Goal: Task Accomplishment & Management: Manage account settings

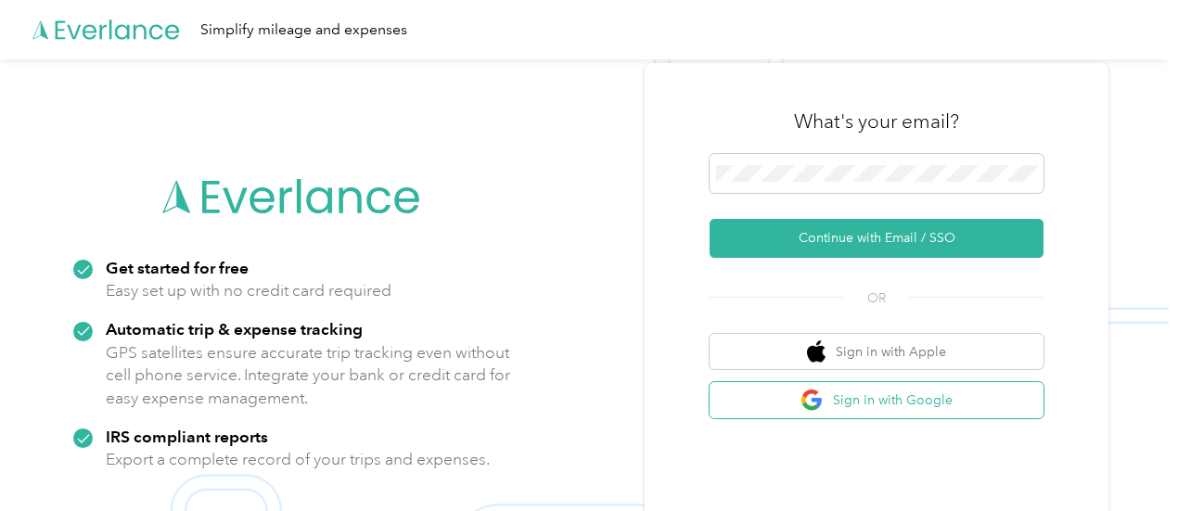
click at [890, 403] on button "Sign in with Google" at bounding box center [876, 400] width 334 height 36
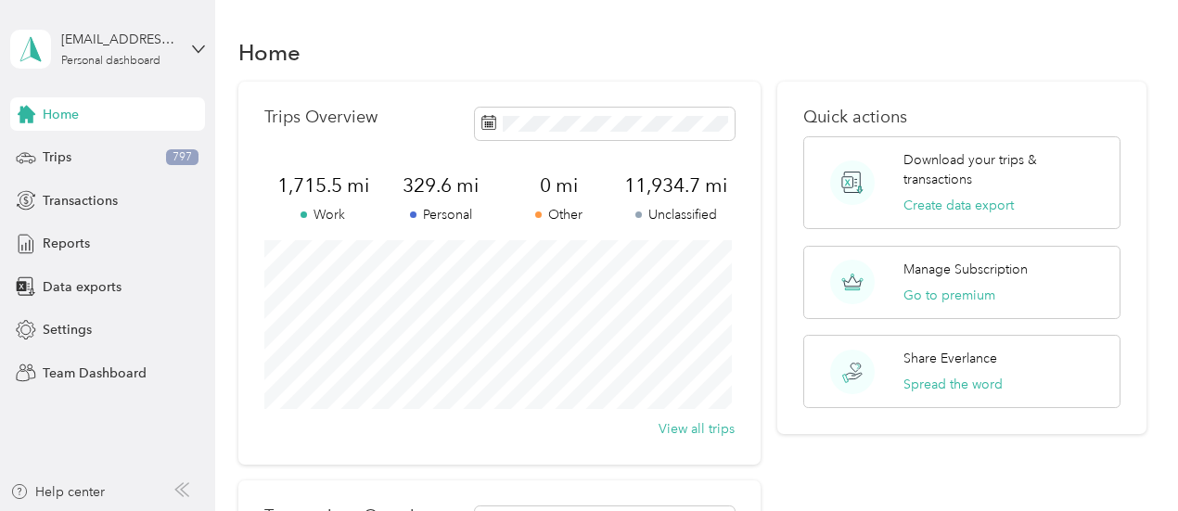
click at [979, 477] on div "Quick actions Download your trips & transactions Create data export Manage Subs…" at bounding box center [961, 417] width 369 height 670
click at [56, 151] on span "Trips" at bounding box center [57, 156] width 29 height 19
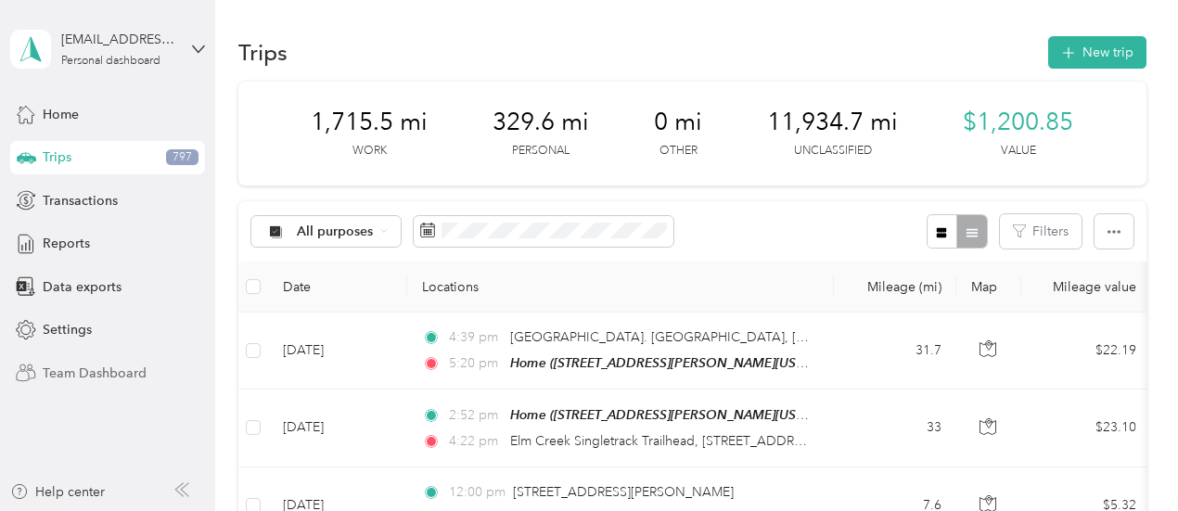
click at [74, 366] on span "Team Dashboard" at bounding box center [95, 372] width 104 height 19
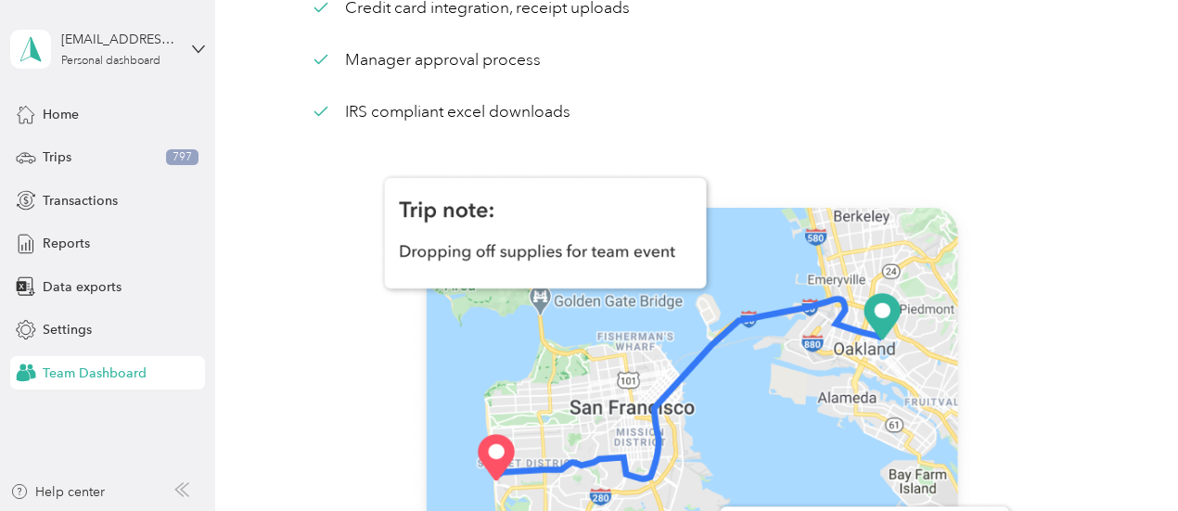
scroll to position [123, 0]
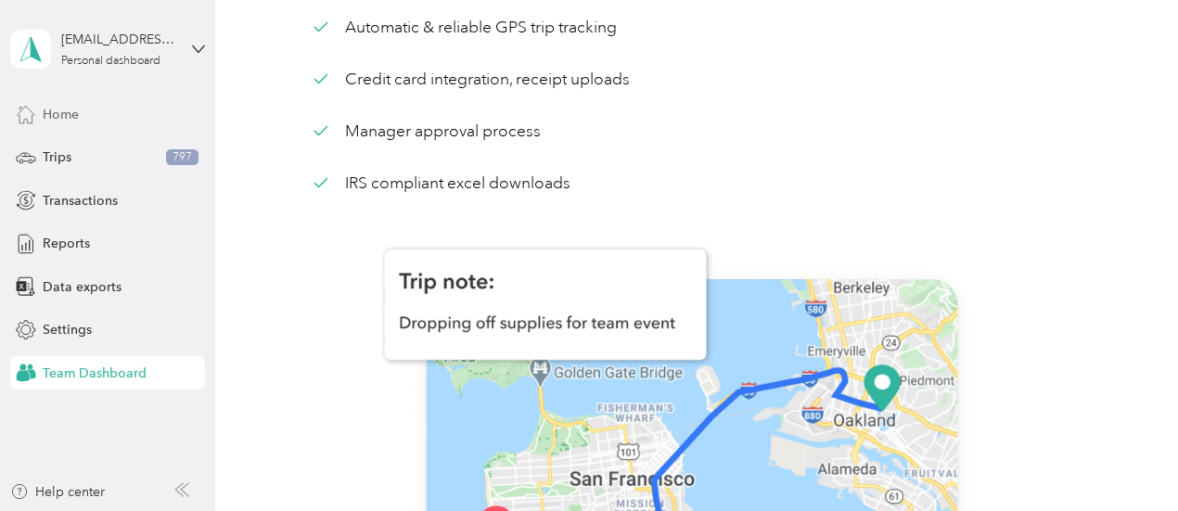
click at [91, 114] on div "Home" at bounding box center [107, 113] width 195 height 33
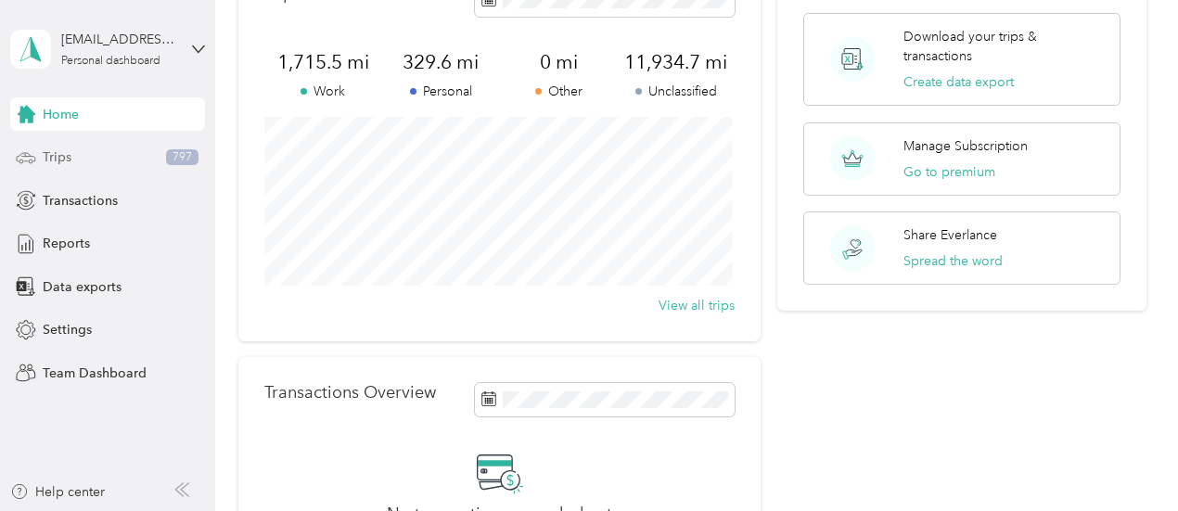
click at [98, 166] on div "Trips 797" at bounding box center [107, 157] width 195 height 33
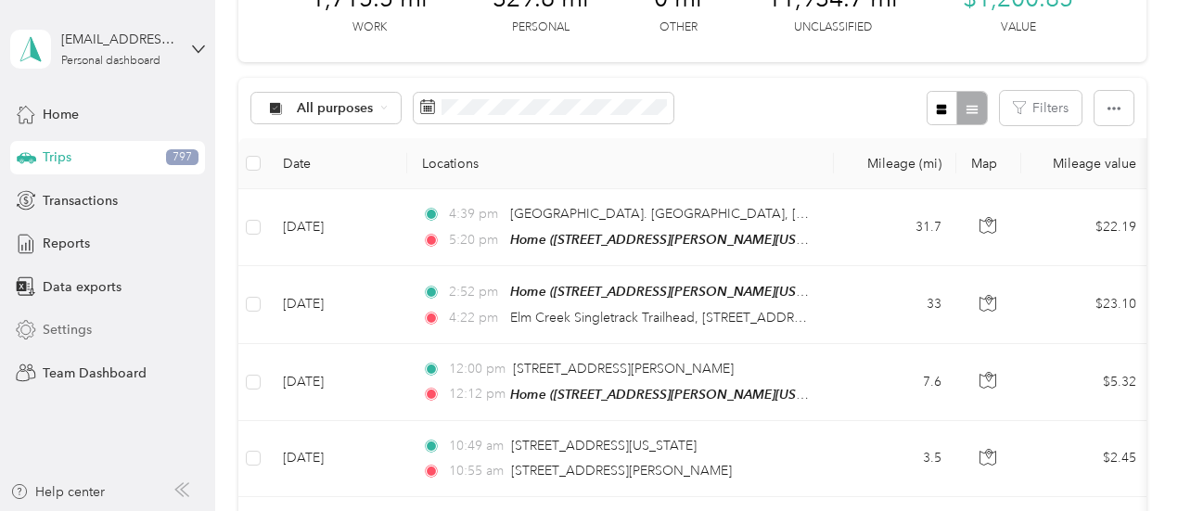
click at [119, 331] on div "Settings" at bounding box center [107, 329] width 195 height 33
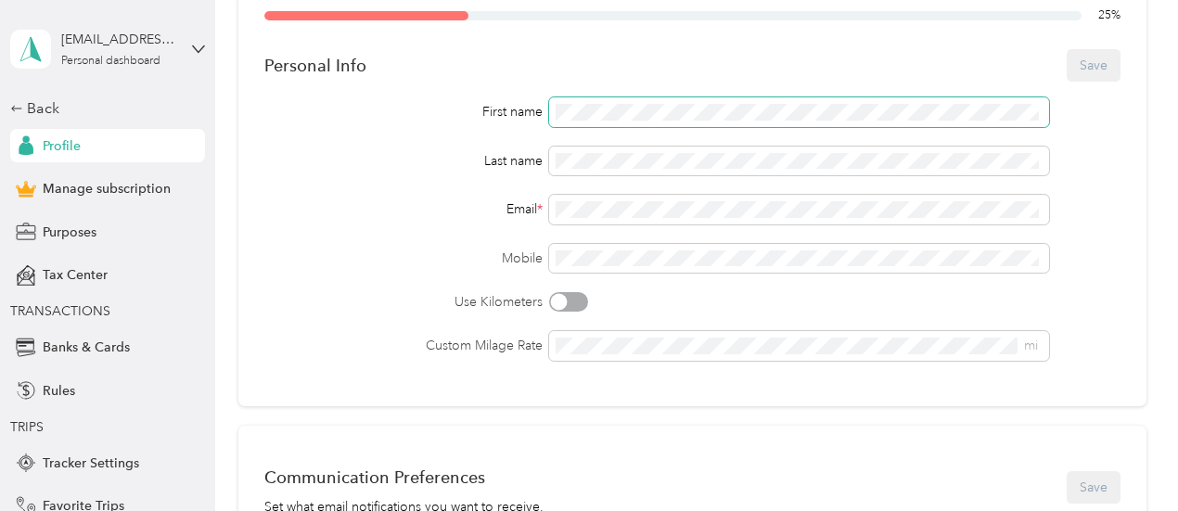
click at [609, 101] on span at bounding box center [798, 112] width 499 height 30
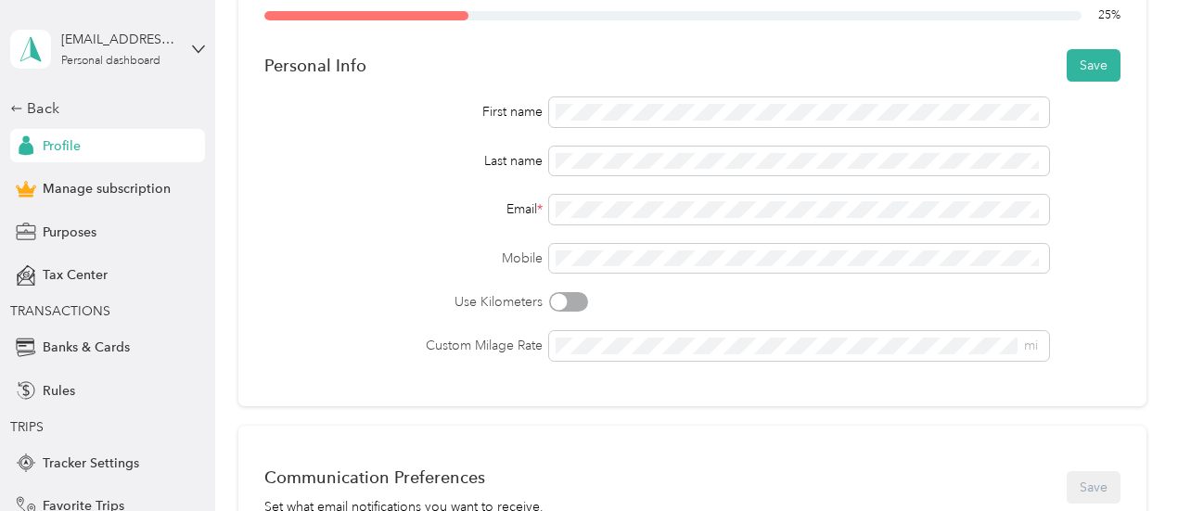
click at [456, 218] on div "Email *" at bounding box center [403, 208] width 279 height 19
click at [1116, 352] on div "25 % Personal Info Save First name Last name Email * Mobile Use Kilometers Cust…" at bounding box center [692, 200] width 908 height 413
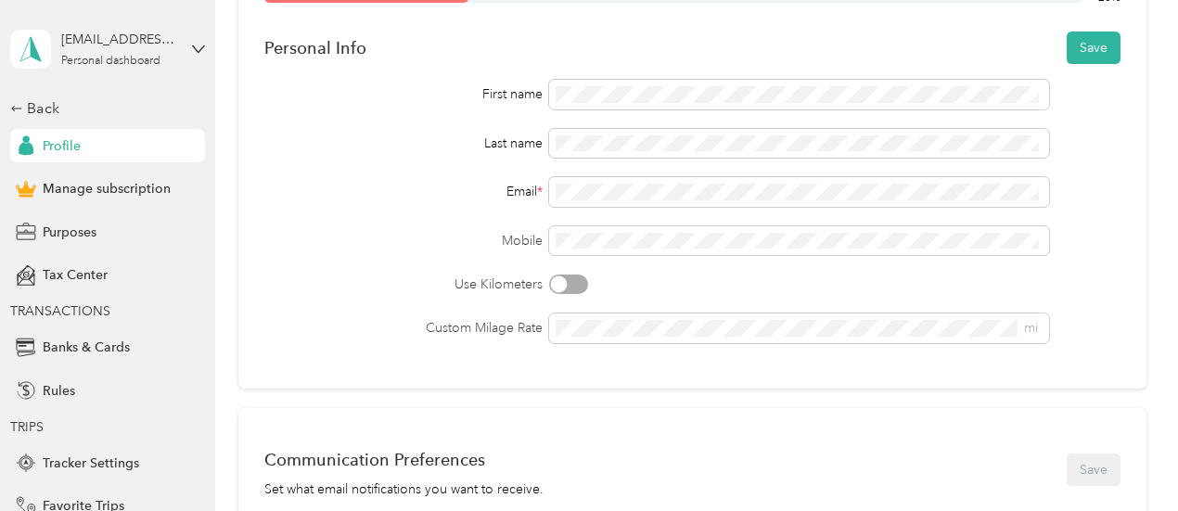
scroll to position [112, 0]
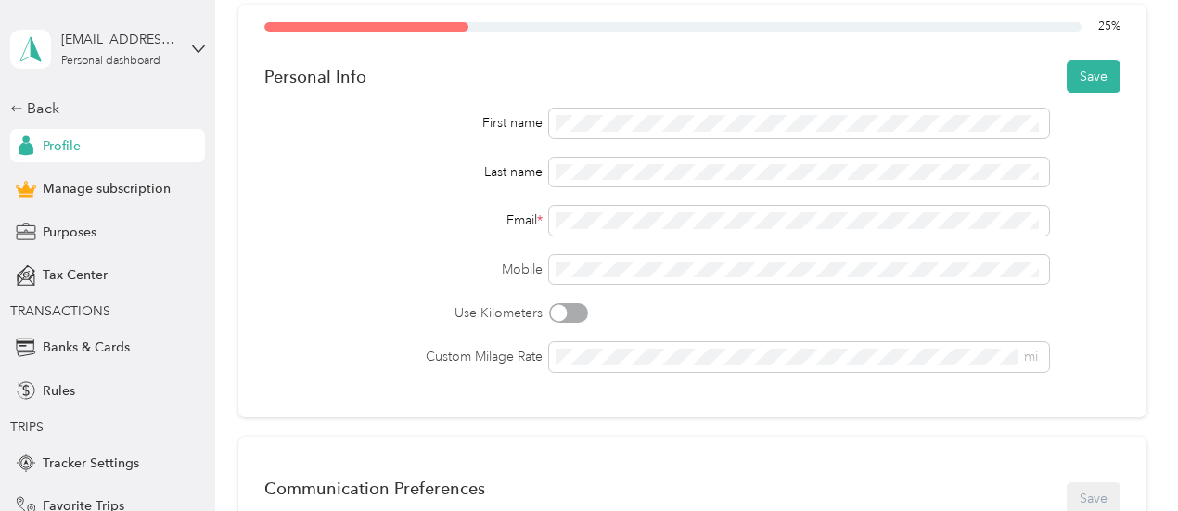
click at [71, 172] on div "Back Profile Manage subscription Purposes Tax Center TRANSACTIONS Banks & Cards…" at bounding box center [107, 410] width 195 height 627
click at [76, 189] on span "Manage subscription" at bounding box center [107, 188] width 128 height 19
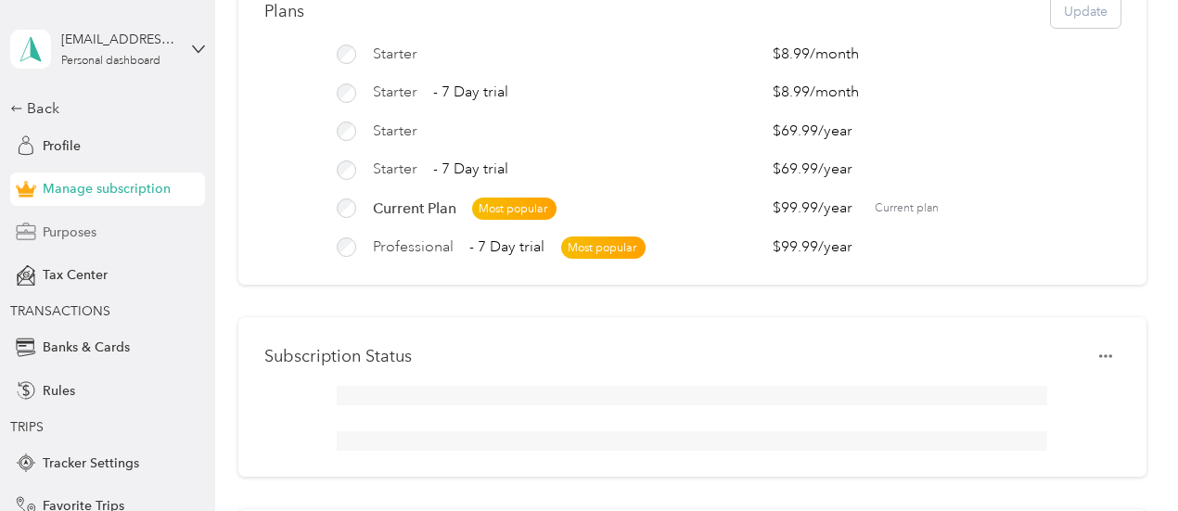
click at [109, 242] on div "Purposes" at bounding box center [107, 231] width 195 height 33
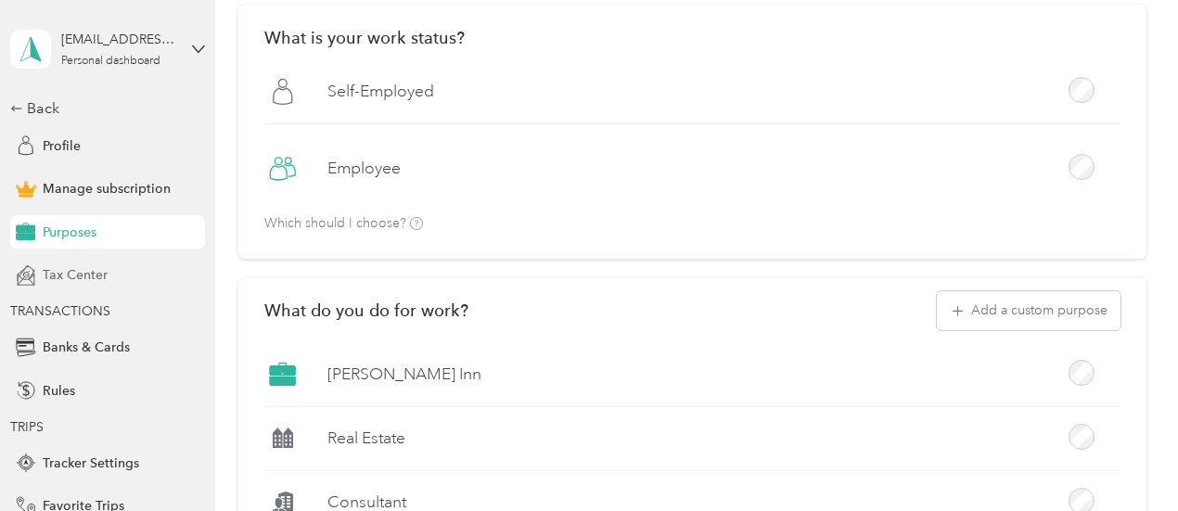
click at [117, 280] on div "Tax Center" at bounding box center [107, 275] width 195 height 33
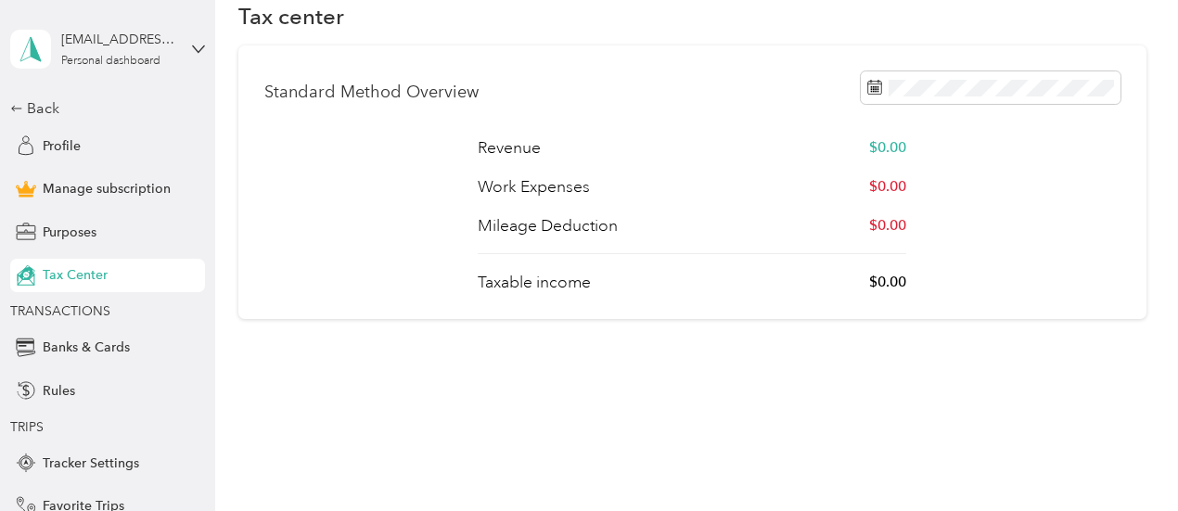
scroll to position [70, 0]
click at [98, 348] on span "Banks & Cards" at bounding box center [86, 346] width 87 height 19
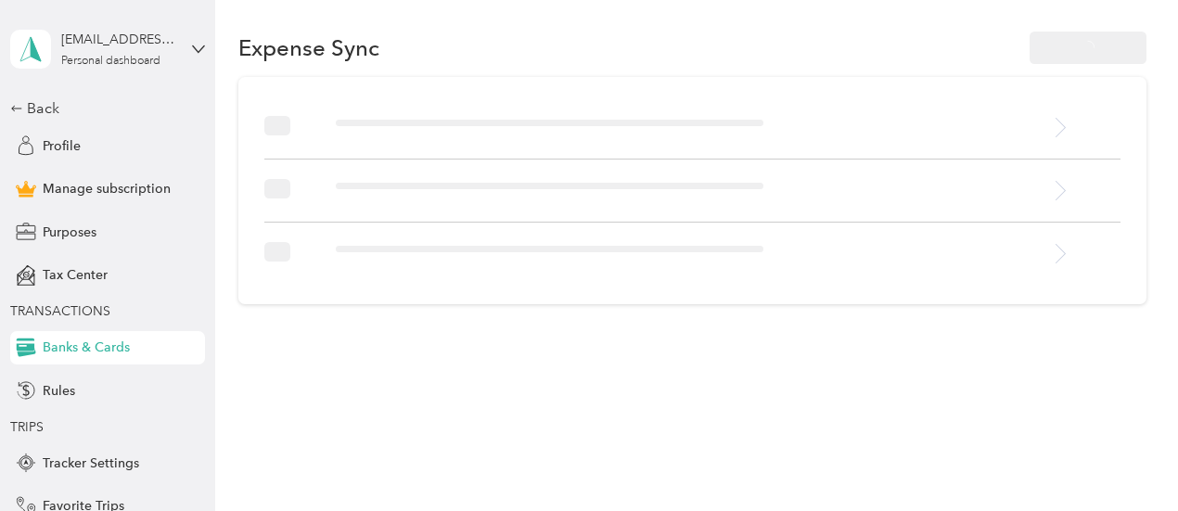
scroll to position [112, 0]
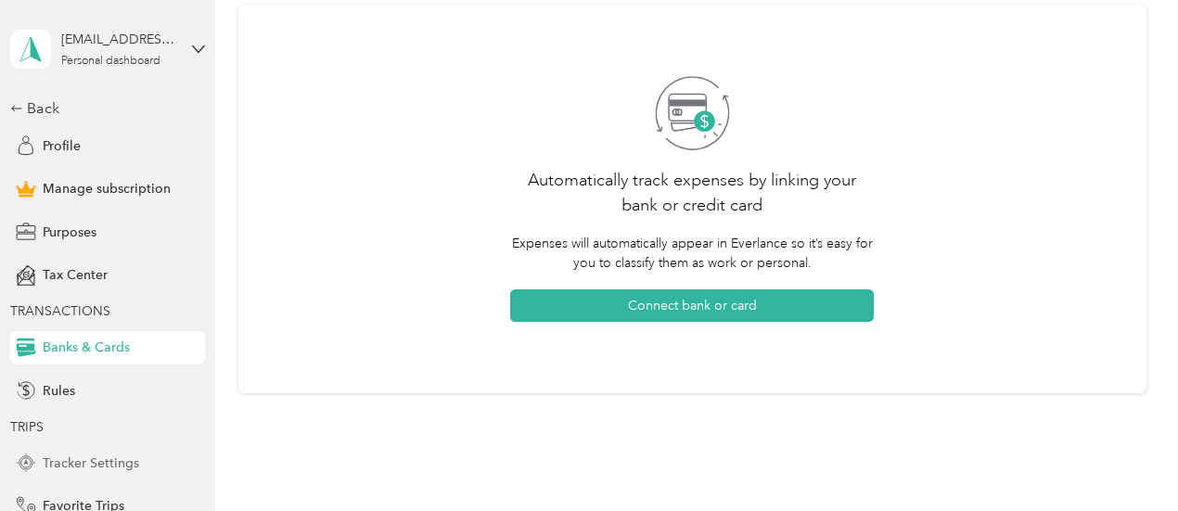
click at [105, 464] on span "Tracker Settings" at bounding box center [91, 462] width 96 height 19
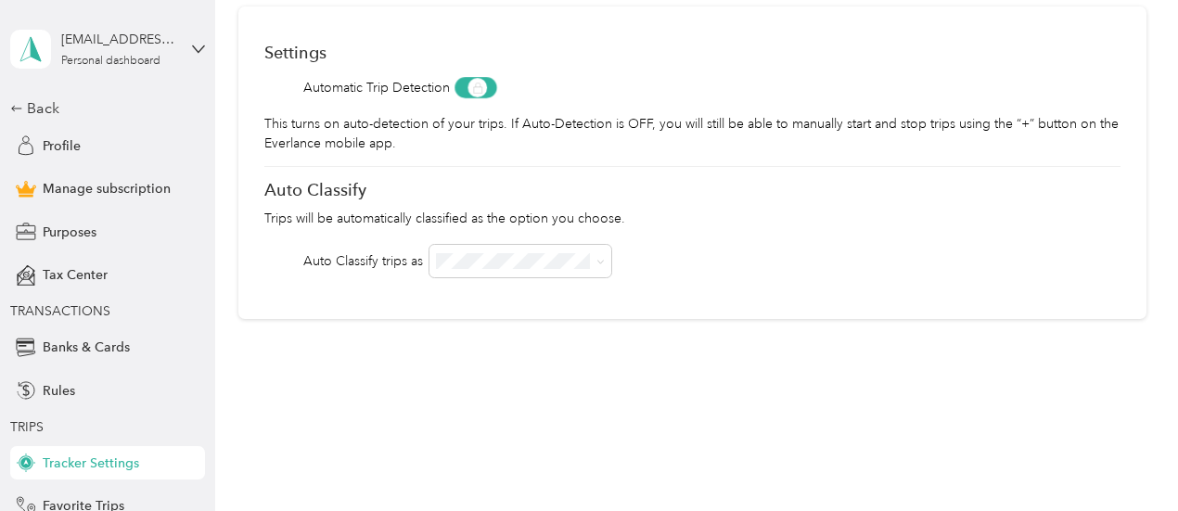
scroll to position [109, 0]
click at [700, 177] on div "Settings Automatic Trip Detection This turns on auto-detection of your trips. I…" at bounding box center [692, 163] width 908 height 312
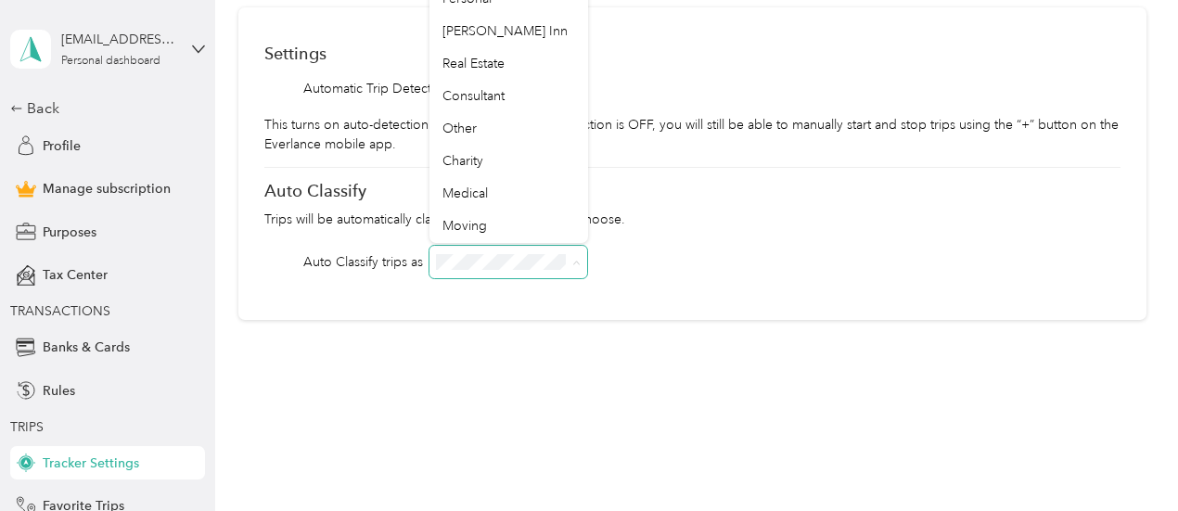
scroll to position [0, 0]
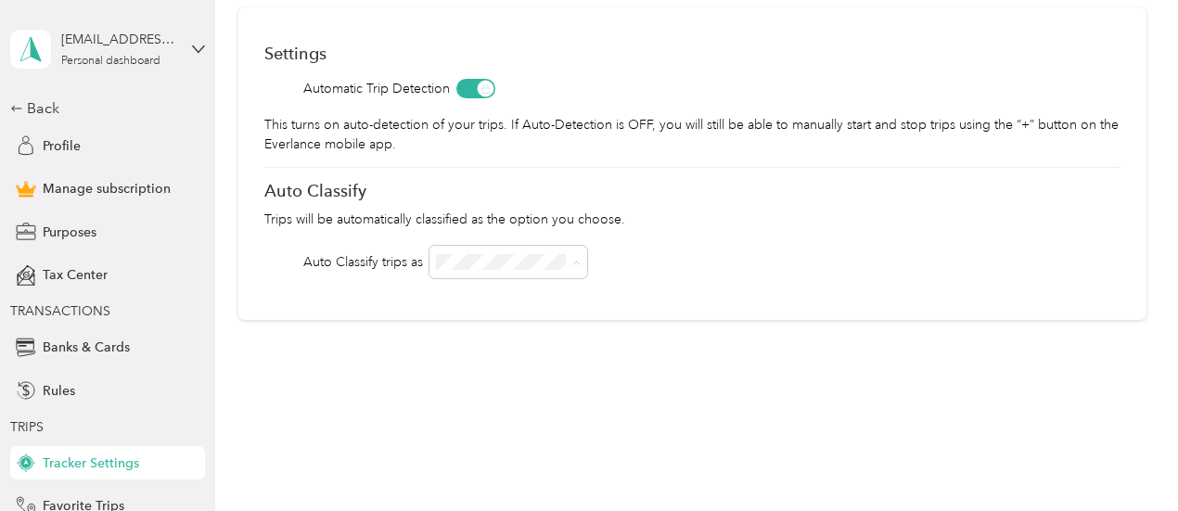
click at [495, 95] on span "Real Estate" at bounding box center [473, 97] width 62 height 16
click at [566, 250] on span at bounding box center [508, 262] width 159 height 32
click at [576, 262] on icon at bounding box center [577, 263] width 6 height 4
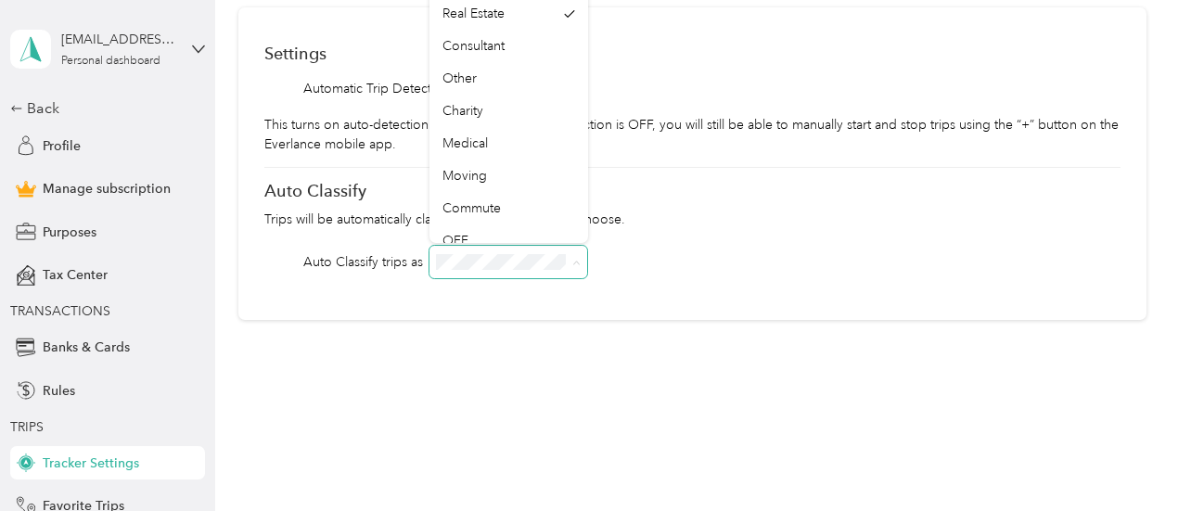
scroll to position [97, 0]
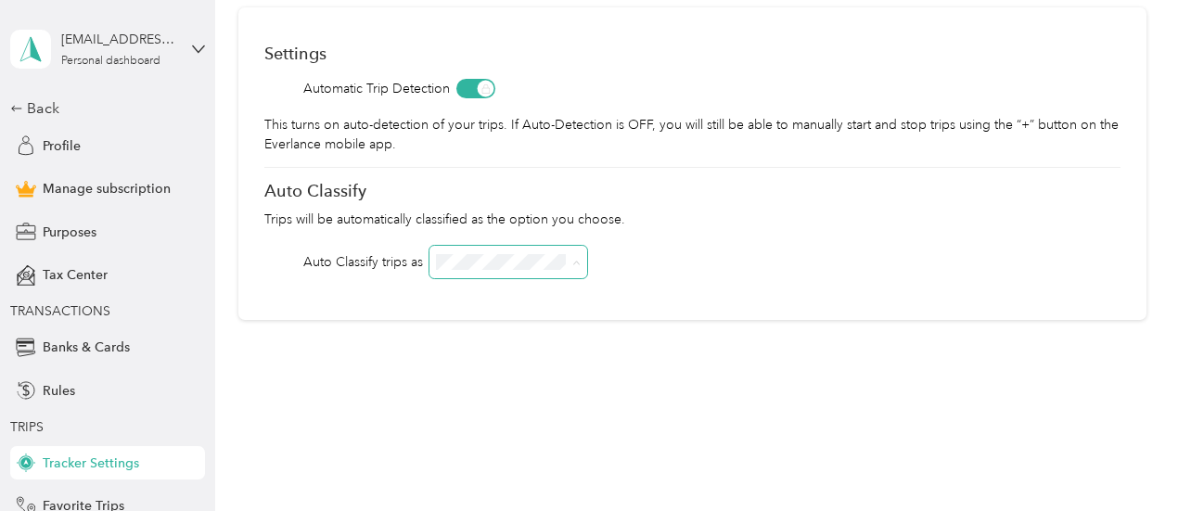
click at [611, 246] on div "Auto Classify trips as" at bounding box center [692, 262] width 856 height 32
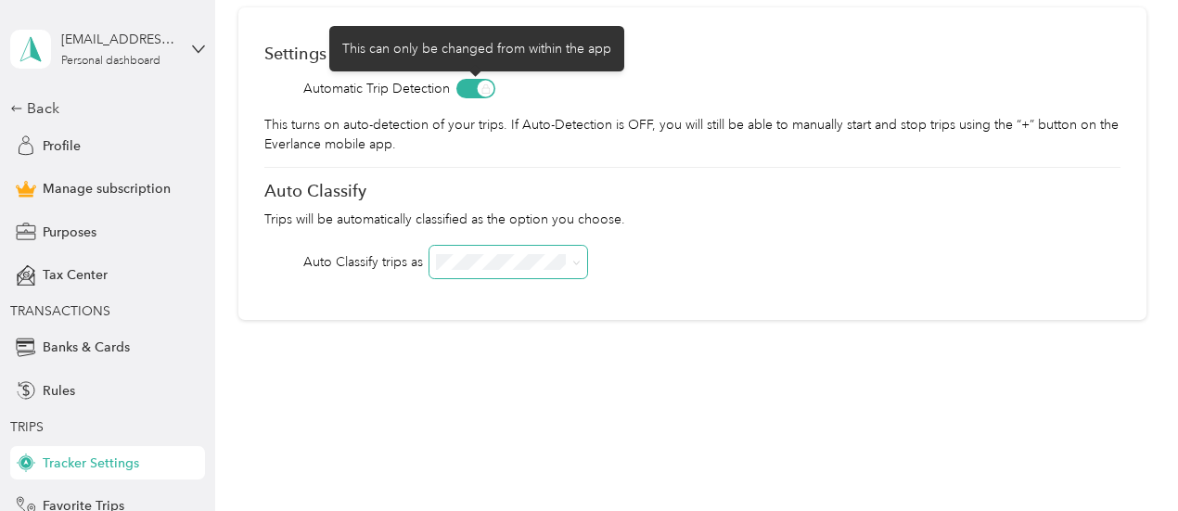
click at [465, 86] on span at bounding box center [475, 88] width 39 height 19
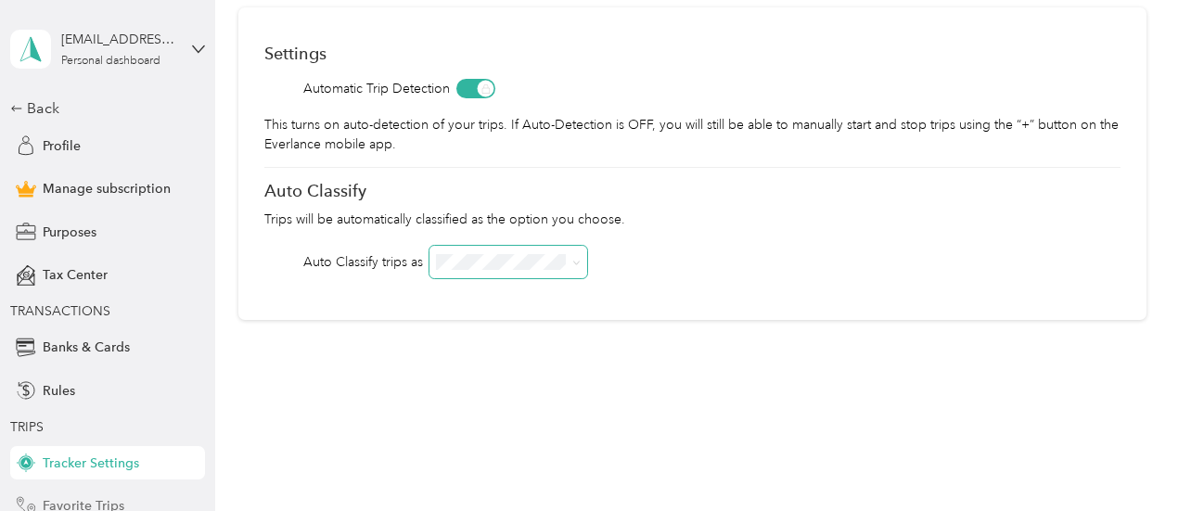
click at [136, 492] on div "Favorite Trips" at bounding box center [107, 506] width 195 height 33
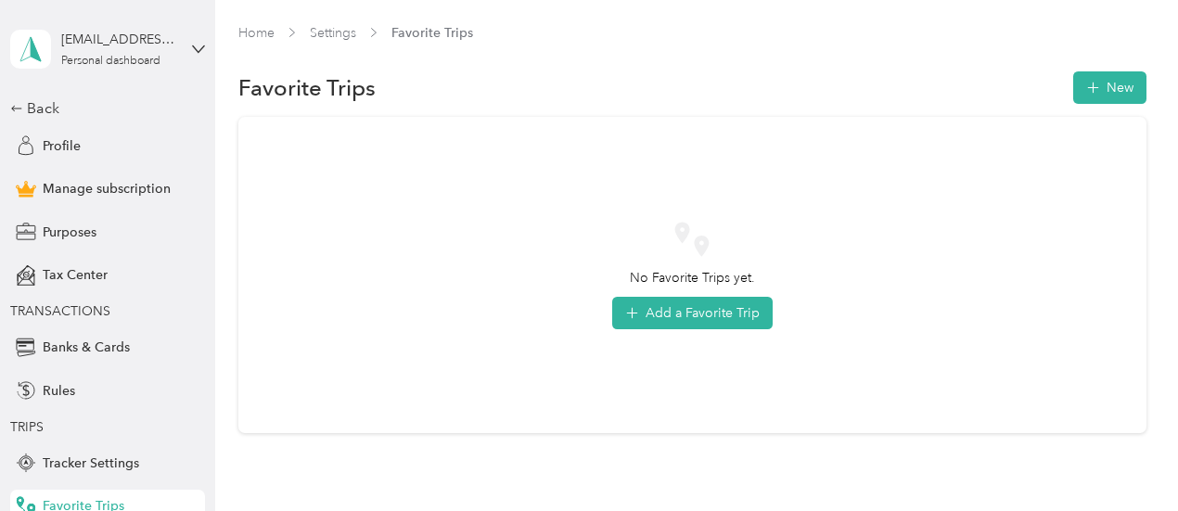
scroll to position [2, 0]
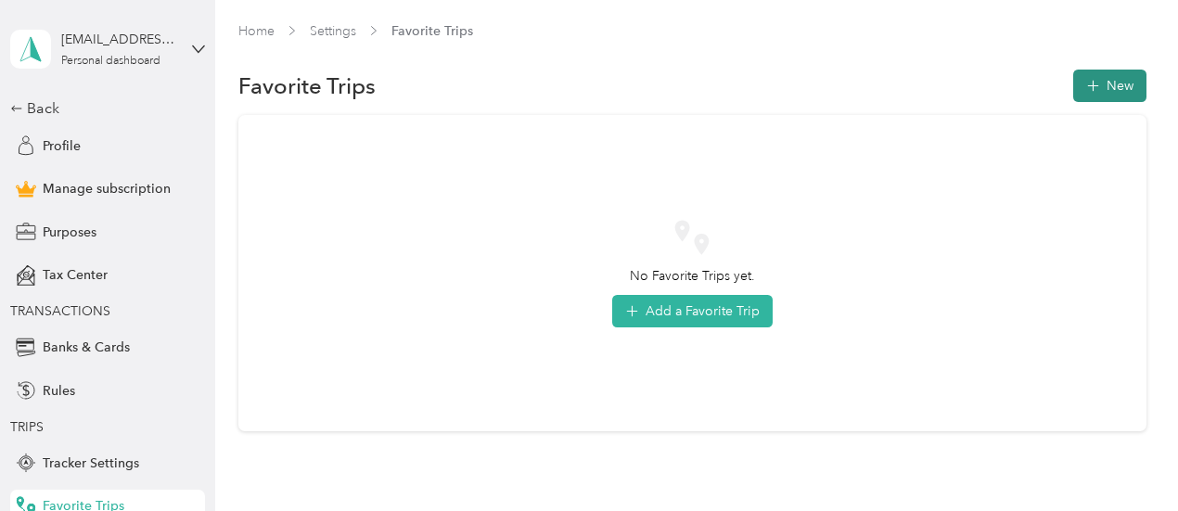
click at [1088, 87] on icon "button" at bounding box center [1092, 85] width 11 height 11
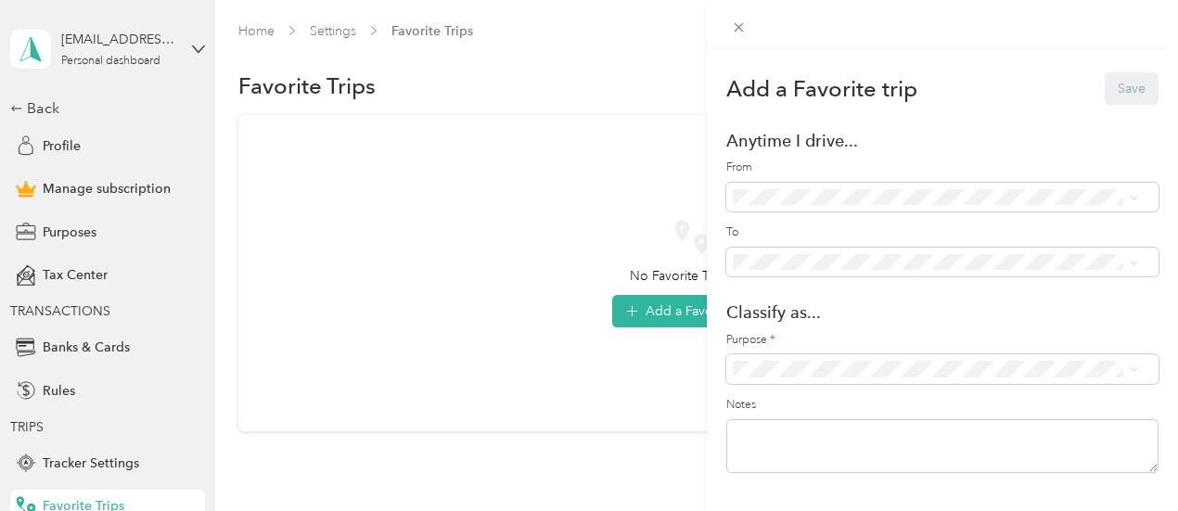
click at [882, 412] on span "Home ([STREET_ADDRESS][PERSON_NAME])" at bounding box center [915, 414] width 268 height 16
click at [880, 223] on span "St Cloud Apartments ([STREET_ADDRESS])" at bounding box center [906, 221] width 251 height 16
click at [804, 203] on span "Real Estate" at bounding box center [951, 200] width 359 height 19
click at [1113, 87] on button "Save" at bounding box center [1131, 88] width 54 height 32
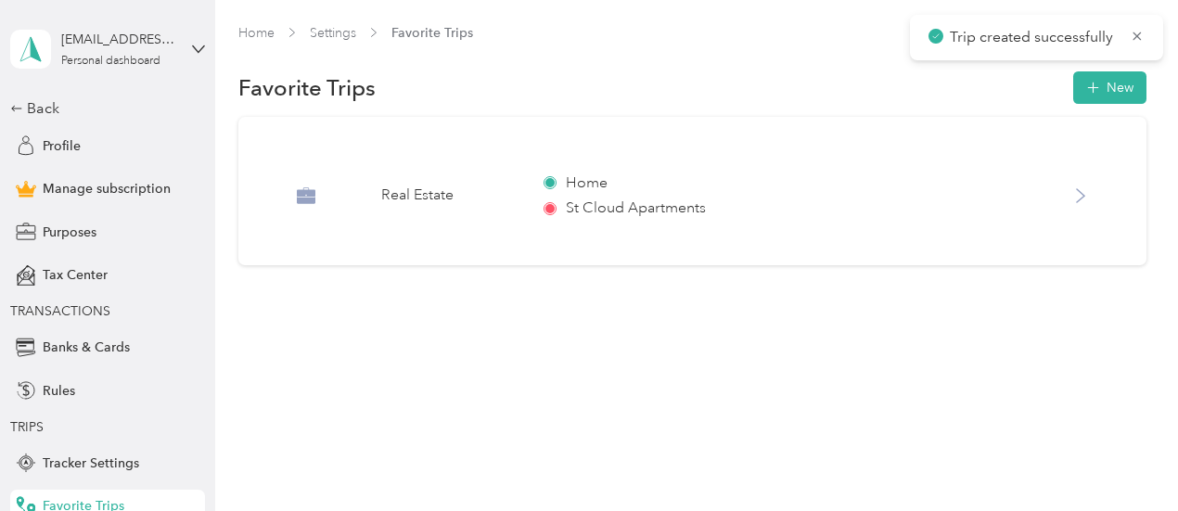
scroll to position [0, 0]
click at [1124, 86] on button "New" at bounding box center [1109, 87] width 73 height 32
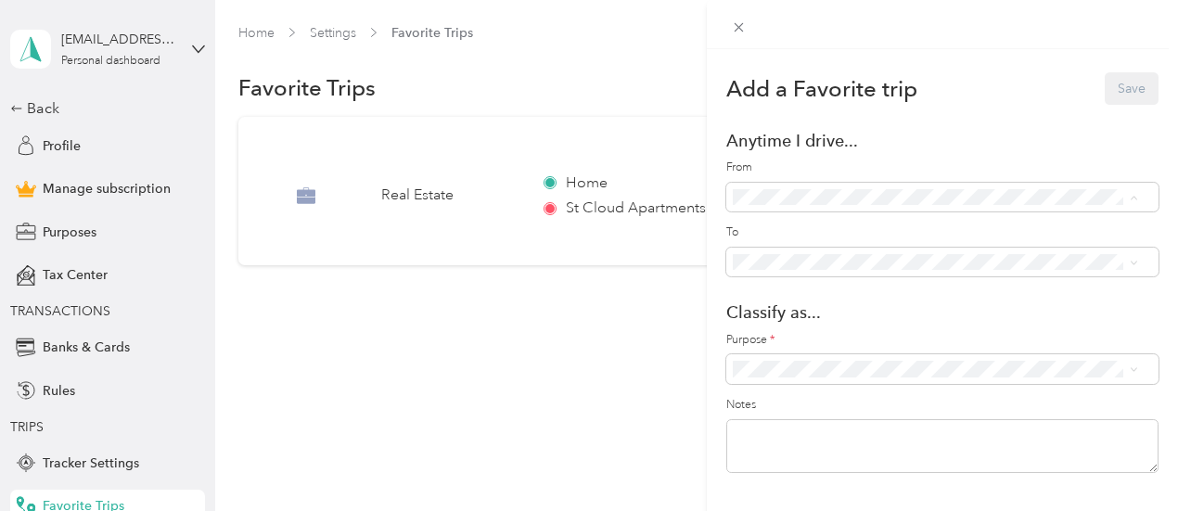
click at [833, 413] on span "Home ([STREET_ADDRESS][PERSON_NAME])" at bounding box center [915, 414] width 268 height 16
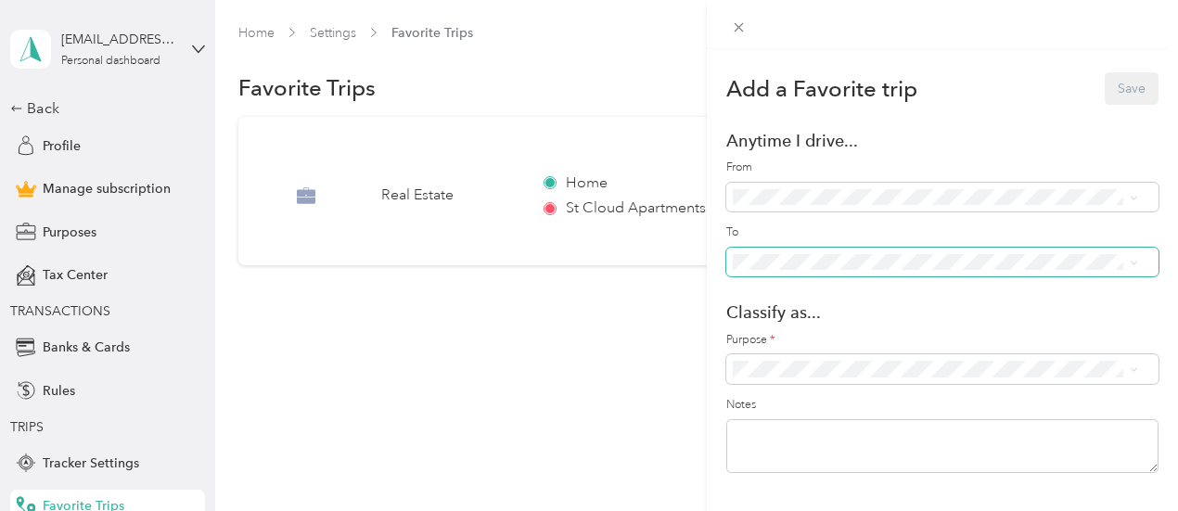
click at [855, 252] on span at bounding box center [942, 263] width 432 height 30
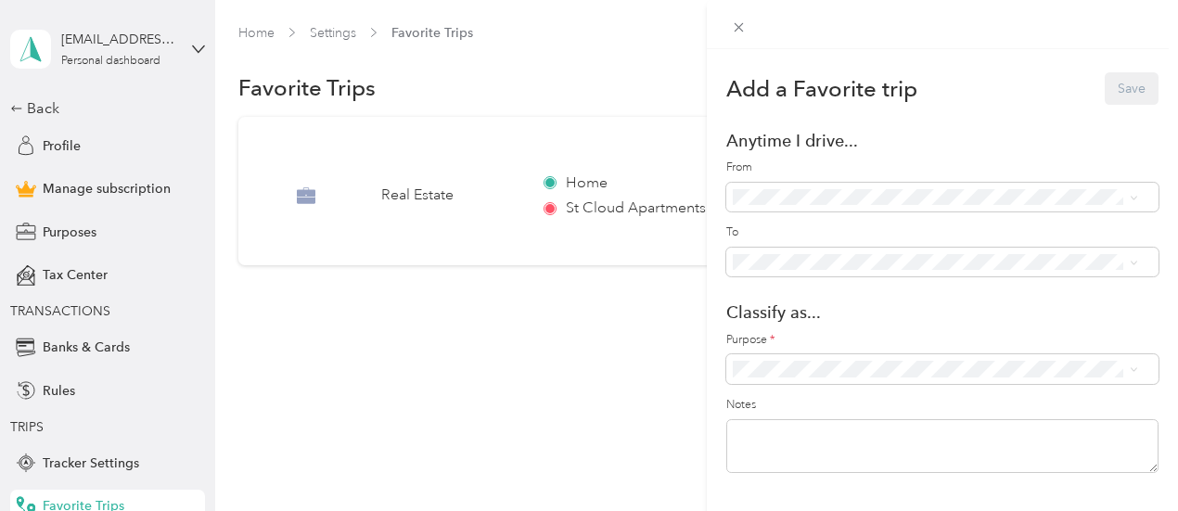
click at [827, 55] on ol "Anywhere - (Includes all locations) [STREET_ADDRESS] ([STREET_ADDRESS]) [STREET…" at bounding box center [935, 117] width 418 height 250
click at [801, 44] on div "[STREET_ADDRESS] ([STREET_ADDRESS])" at bounding box center [935, 42] width 392 height 20
click at [794, 228] on span "Anywhere - (Includes all locations)" at bounding box center [880, 225] width 198 height 16
click at [777, 212] on li "Real Estate" at bounding box center [935, 204] width 418 height 32
click at [1117, 92] on button "Save" at bounding box center [1131, 88] width 54 height 32
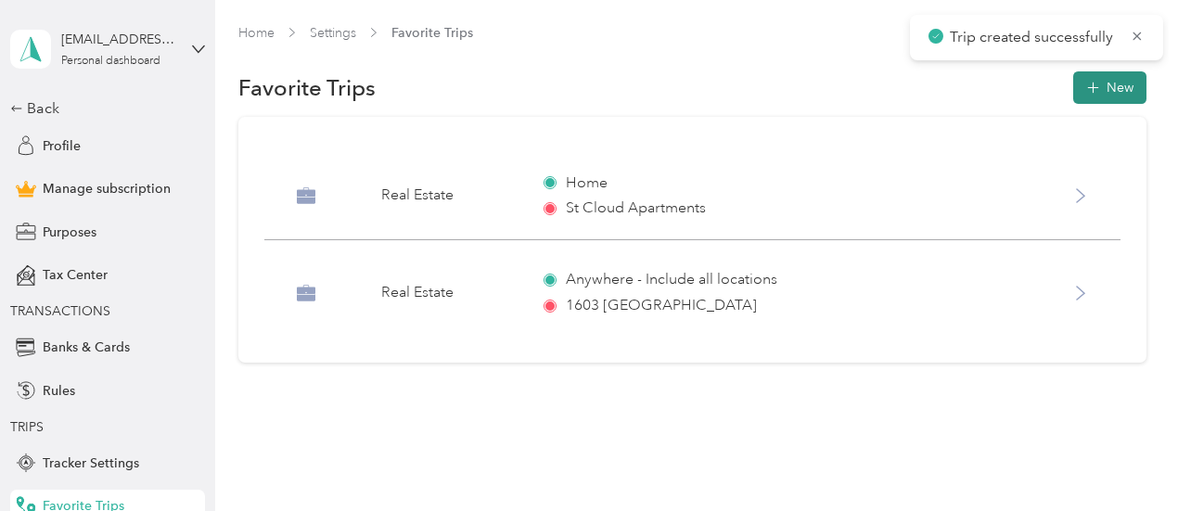
click at [1107, 95] on button "New" at bounding box center [1109, 87] width 73 height 32
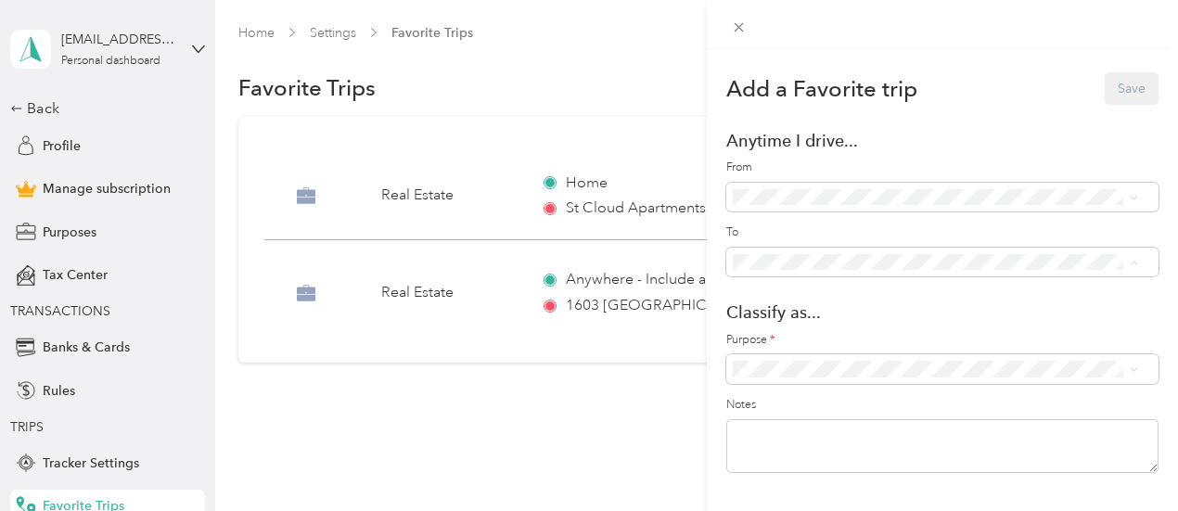
click at [858, 73] on span "[STREET_ADDRESS] ([STREET_ADDRESS])" at bounding box center [904, 76] width 247 height 16
click at [777, 211] on li "Real Estate" at bounding box center [935, 206] width 418 height 32
click at [1111, 90] on button "Save" at bounding box center [1131, 88] width 54 height 32
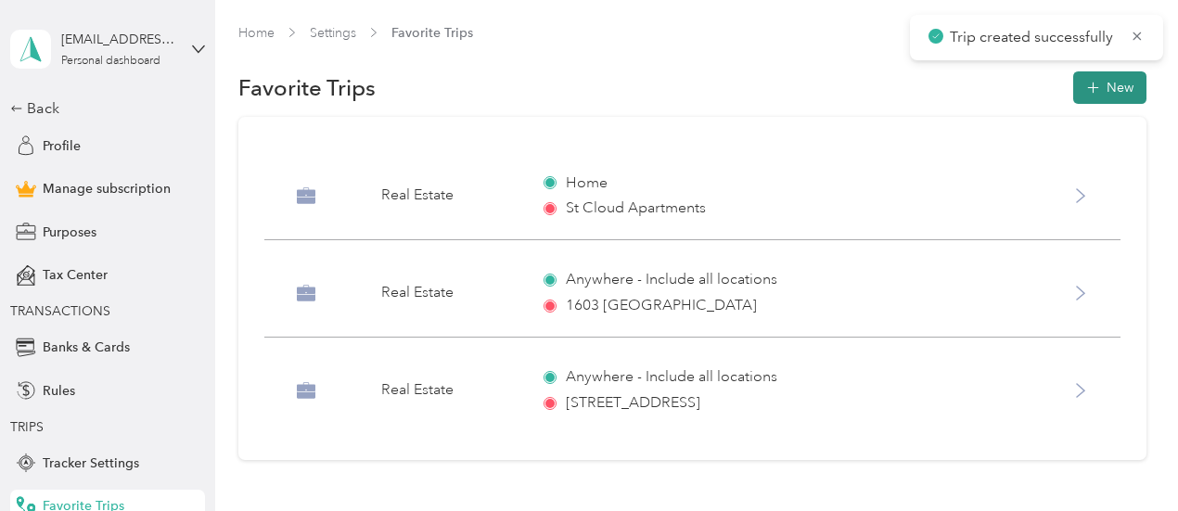
click at [1109, 89] on button "New" at bounding box center [1109, 87] width 73 height 32
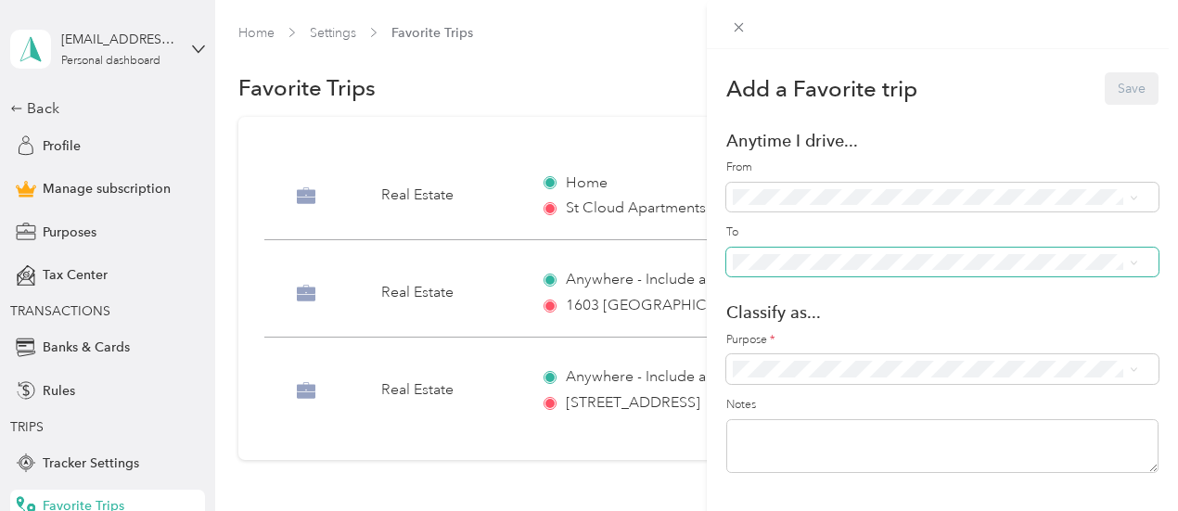
click at [899, 250] on span at bounding box center [942, 263] width 432 height 30
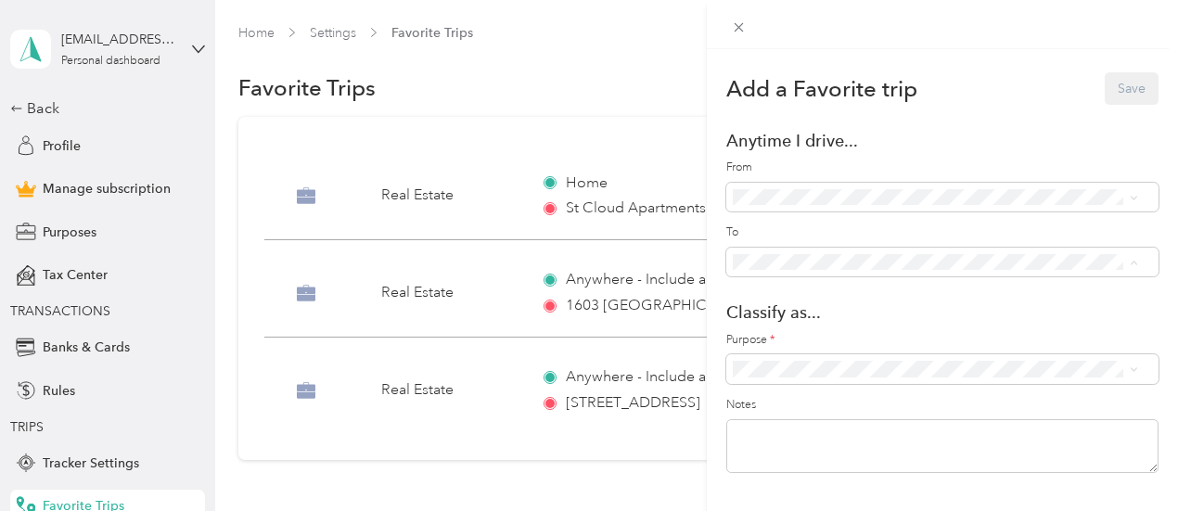
click at [859, 108] on div "[STREET_ADDRESS][GEOGRAPHIC_DATA][STREET_ADDRESS])" at bounding box center [956, 117] width 350 height 39
click at [809, 208] on span "Real Estate" at bounding box center [951, 206] width 359 height 19
click at [1114, 90] on button "Save" at bounding box center [1131, 88] width 54 height 32
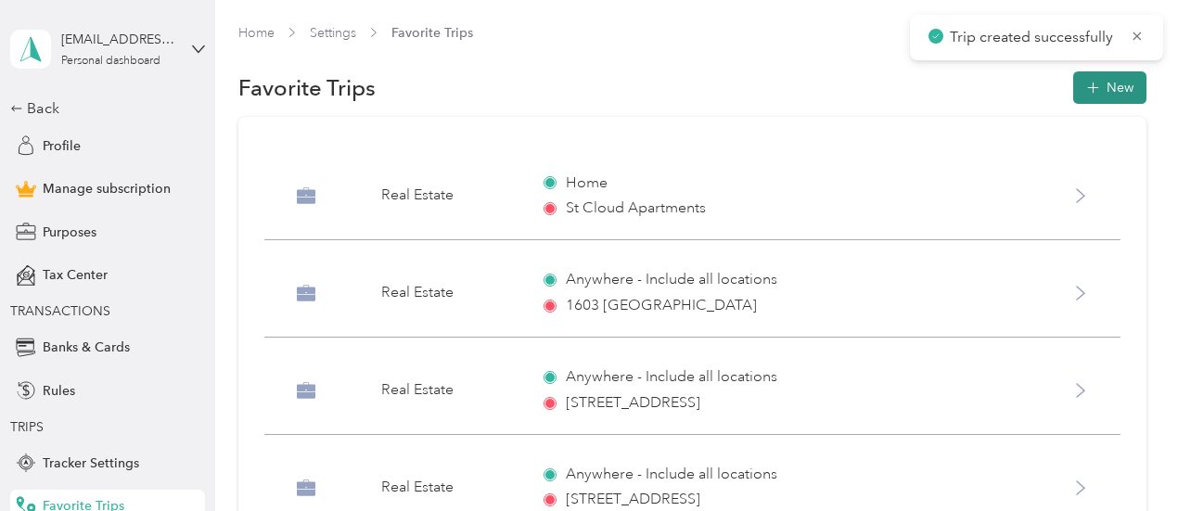
click at [1108, 83] on button "New" at bounding box center [1109, 87] width 73 height 32
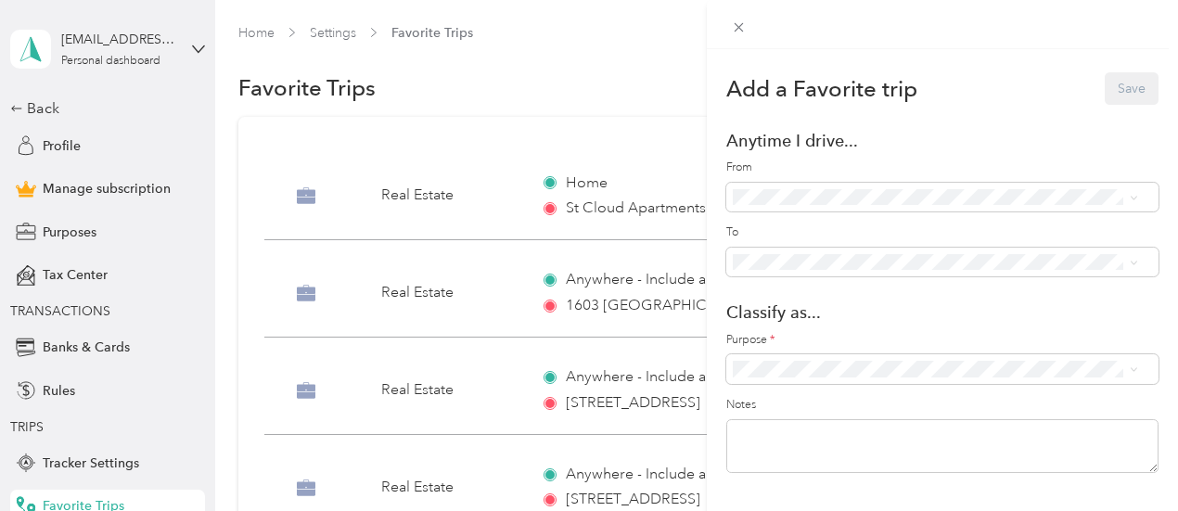
click at [842, 168] on li "Condo 7124 ([STREET_ADDRESS])" at bounding box center [935, 156] width 418 height 33
click at [805, 210] on span "Real Estate" at bounding box center [951, 206] width 359 height 19
click at [1107, 92] on button "Save" at bounding box center [1131, 88] width 54 height 32
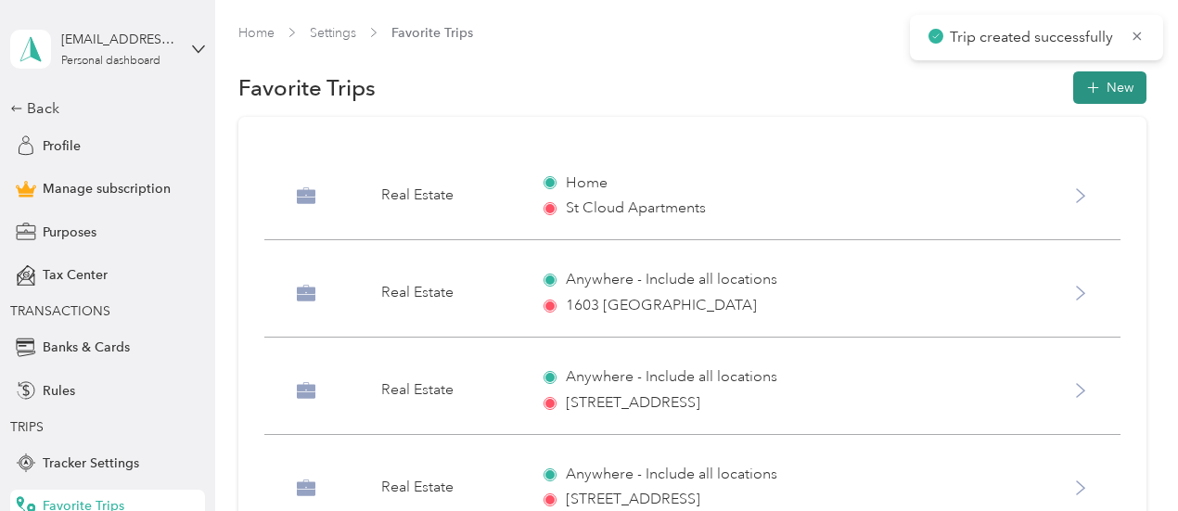
click at [1090, 99] on button "New" at bounding box center [1109, 87] width 73 height 32
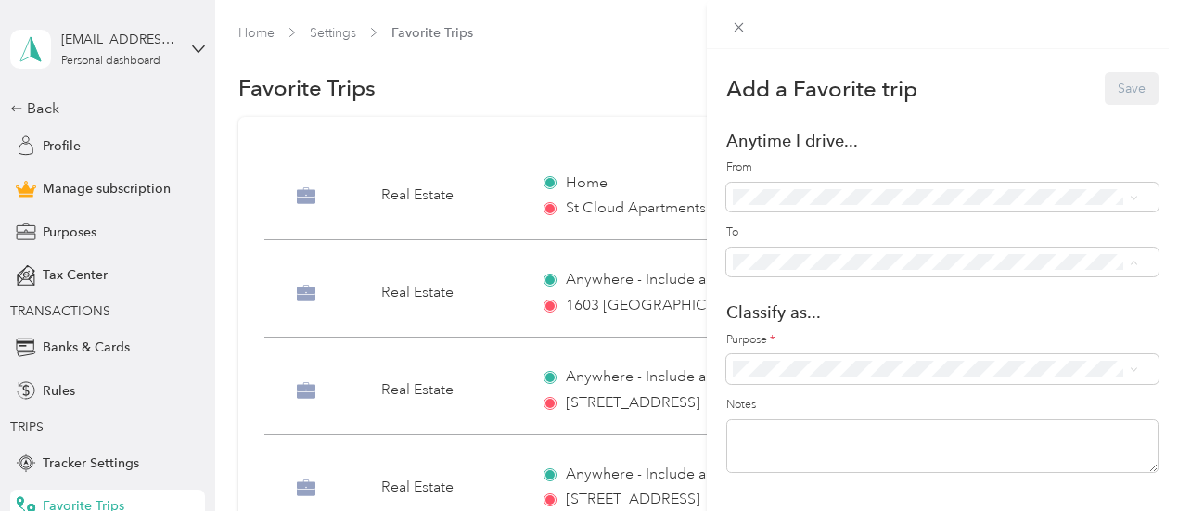
click at [885, 223] on span "St Cloud Apartments ([STREET_ADDRESS])" at bounding box center [906, 227] width 251 height 16
click at [803, 207] on span "Real Estate" at bounding box center [951, 206] width 359 height 19
click at [1104, 97] on button "Save" at bounding box center [1131, 88] width 54 height 32
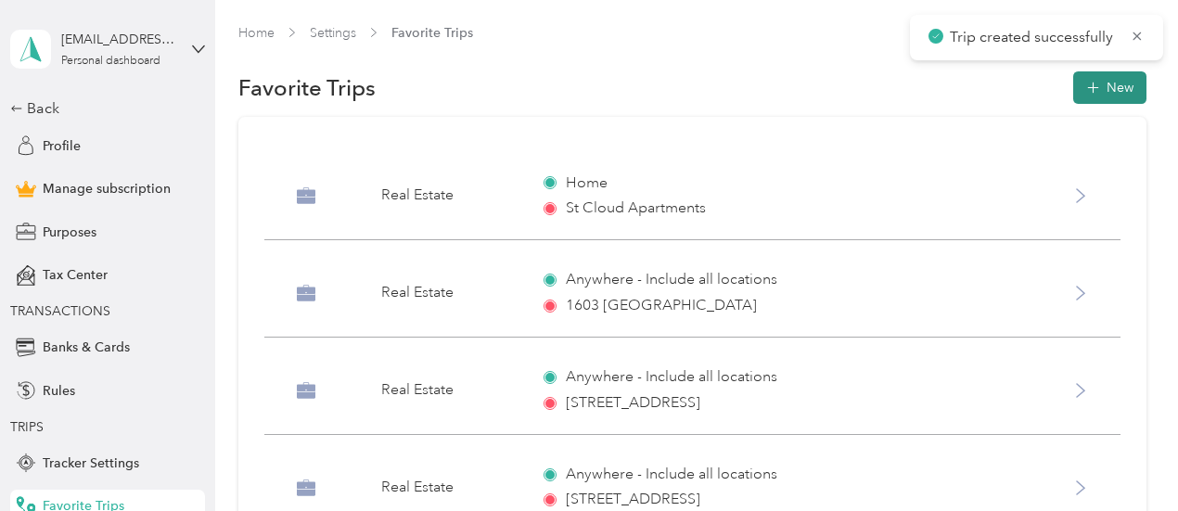
click at [1112, 88] on button "New" at bounding box center [1109, 87] width 73 height 32
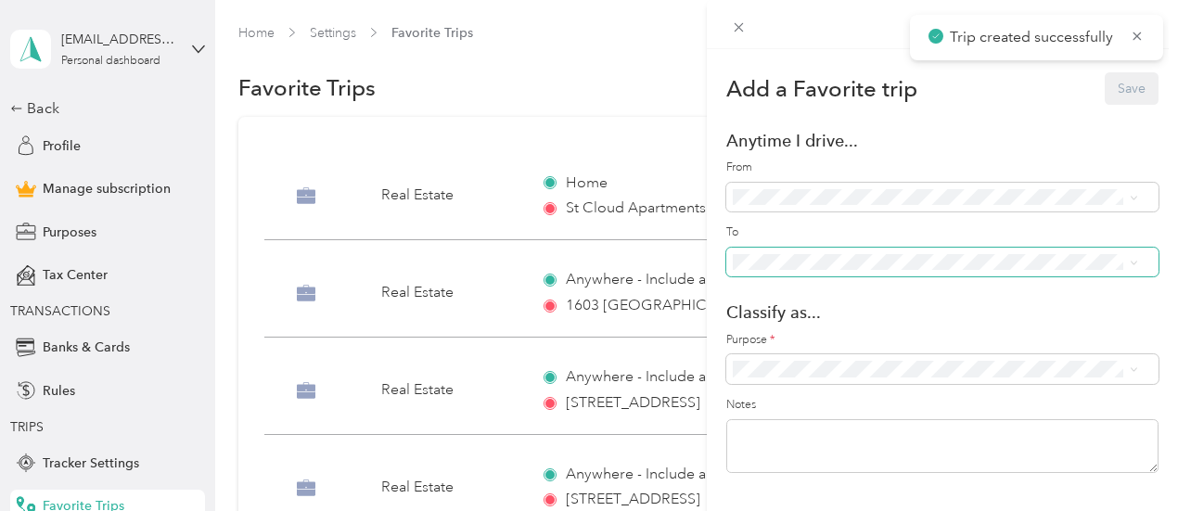
click at [878, 274] on span at bounding box center [942, 263] width 432 height 30
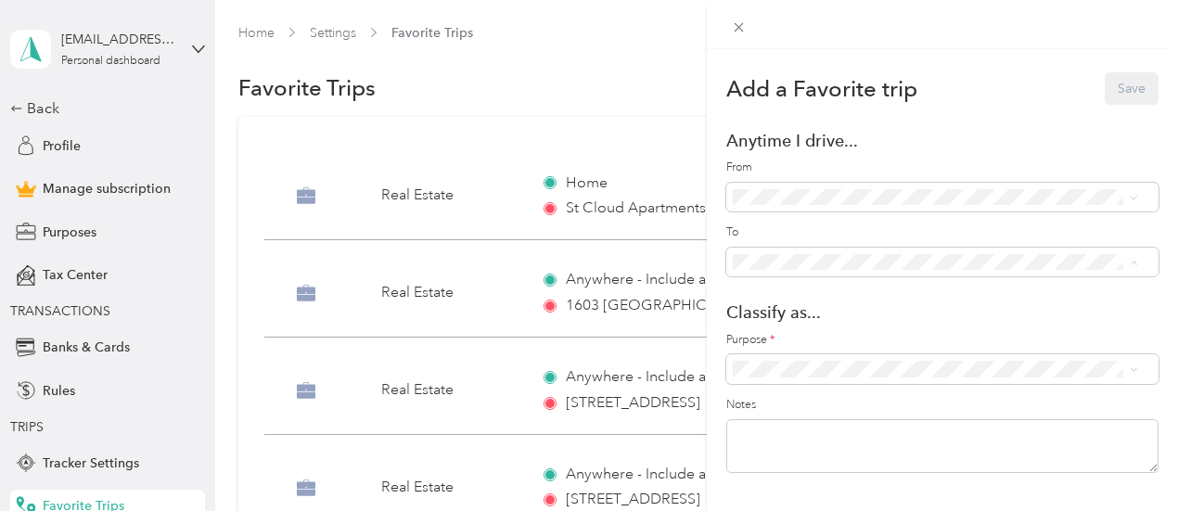
click at [655, 133] on div "Add a Favorite trip Save Anytime I drive... From To Classify as... Purpose * No…" at bounding box center [589, 255] width 1178 height 511
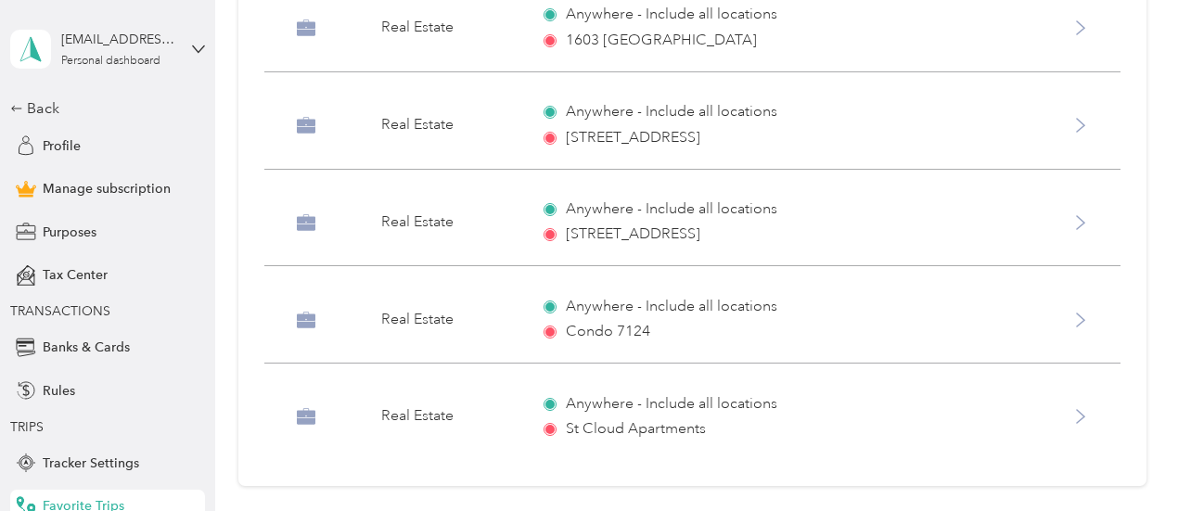
scroll to position [446, 0]
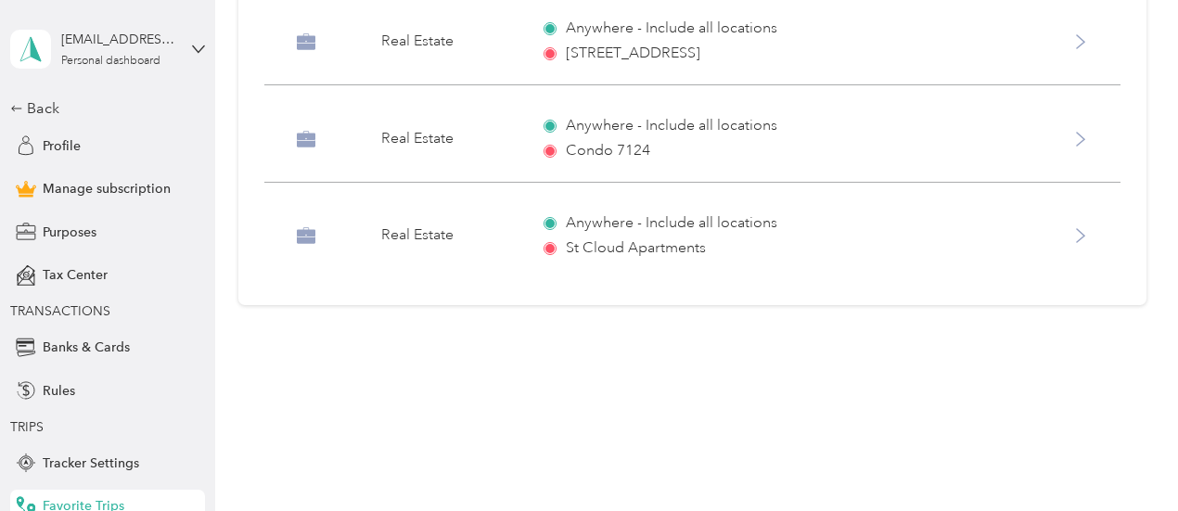
click at [157, 424] on span "TRIPS" at bounding box center [102, 426] width 185 height 19
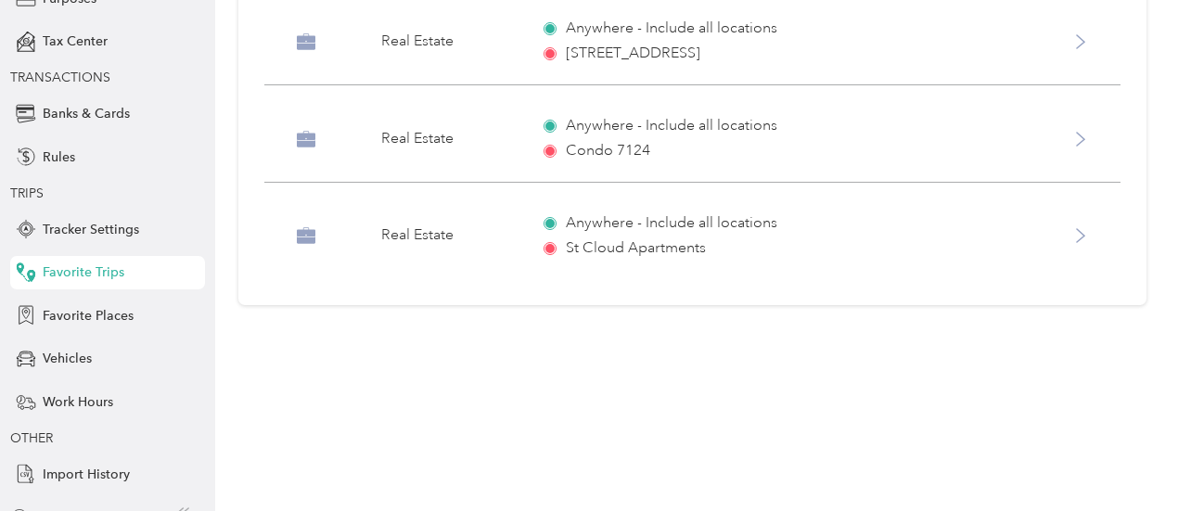
scroll to position [259, 0]
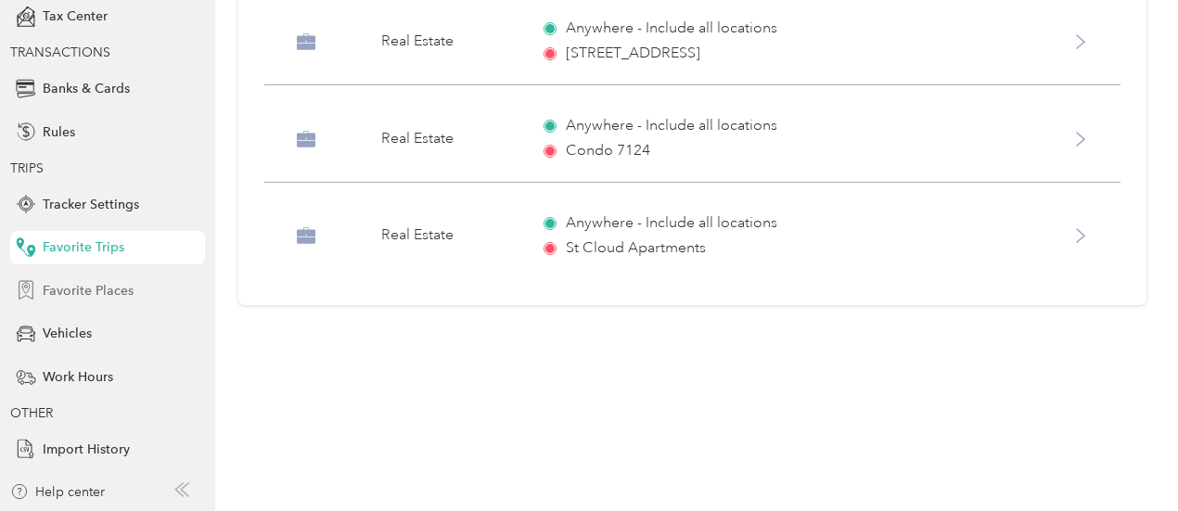
click at [145, 282] on div "Favorite Places" at bounding box center [107, 290] width 195 height 33
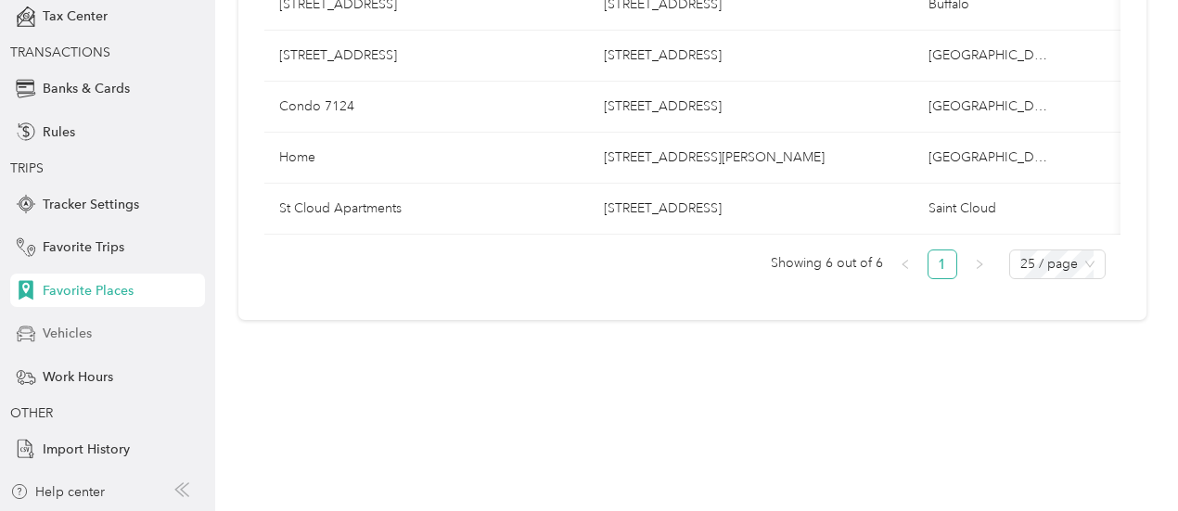
click at [54, 336] on span "Vehicles" at bounding box center [67, 333] width 49 height 19
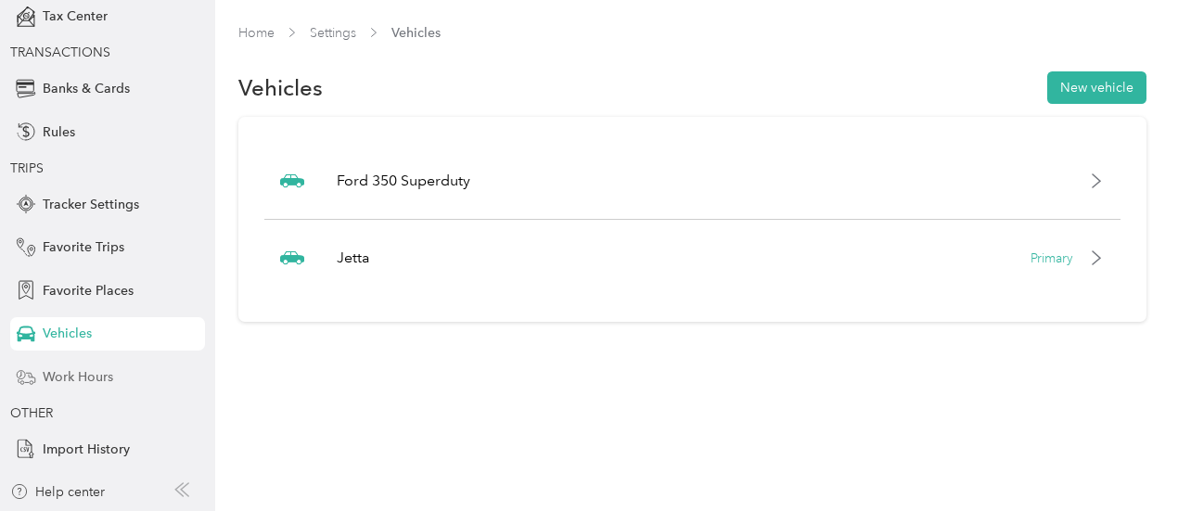
click at [75, 386] on span "Work Hours" at bounding box center [78, 376] width 70 height 19
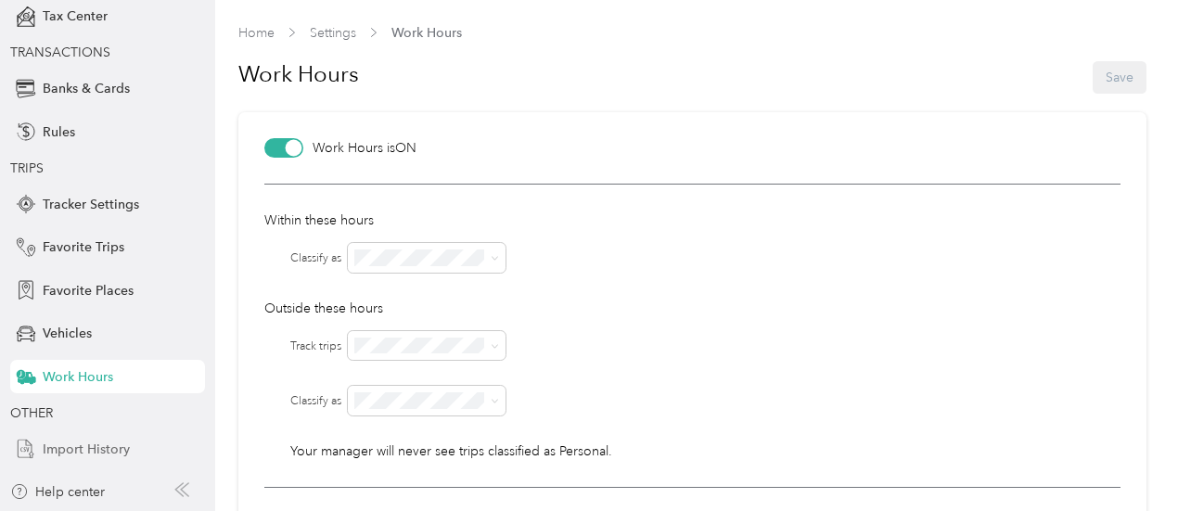
click at [67, 445] on span "Import History" at bounding box center [86, 448] width 87 height 19
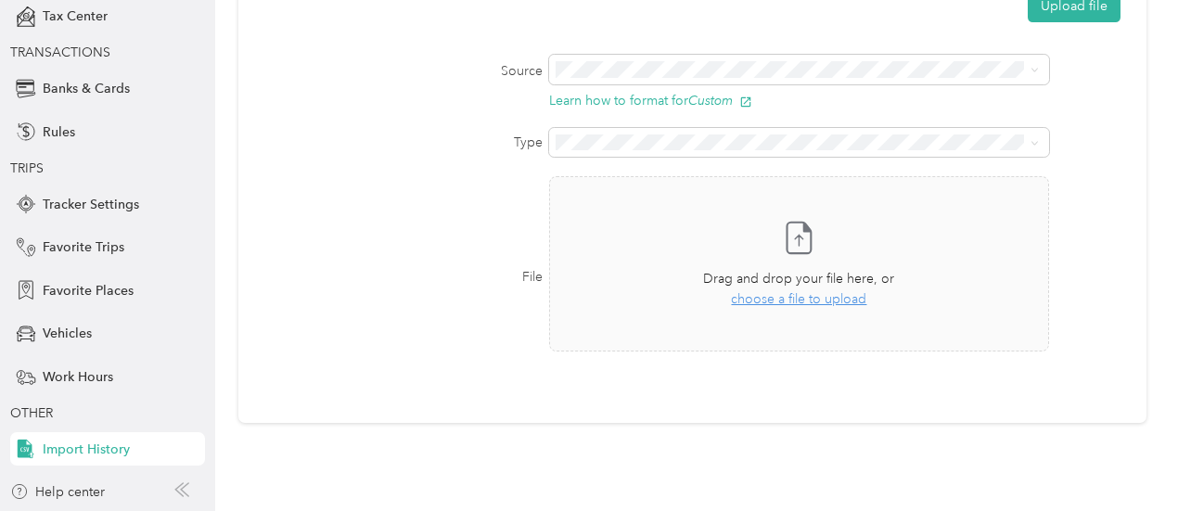
scroll to position [256, 0]
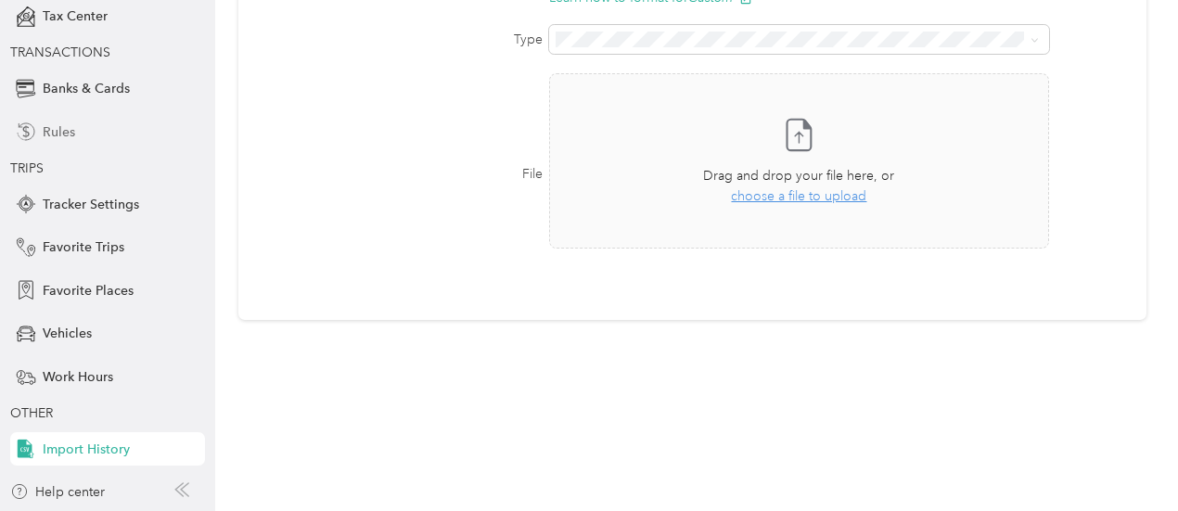
click at [91, 144] on div "Rules" at bounding box center [107, 131] width 195 height 33
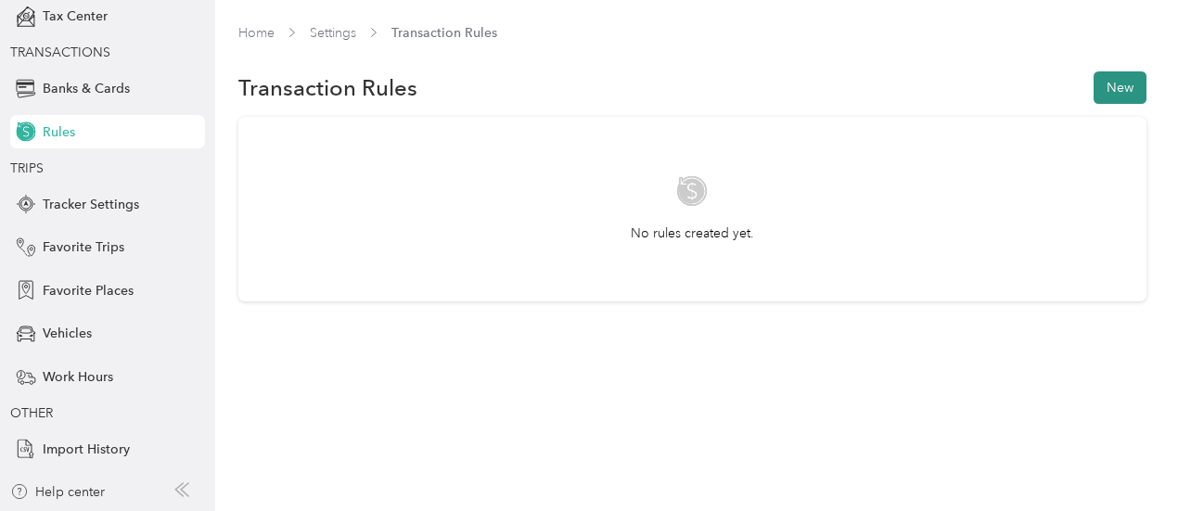
click at [1146, 83] on button "New" at bounding box center [1119, 87] width 53 height 32
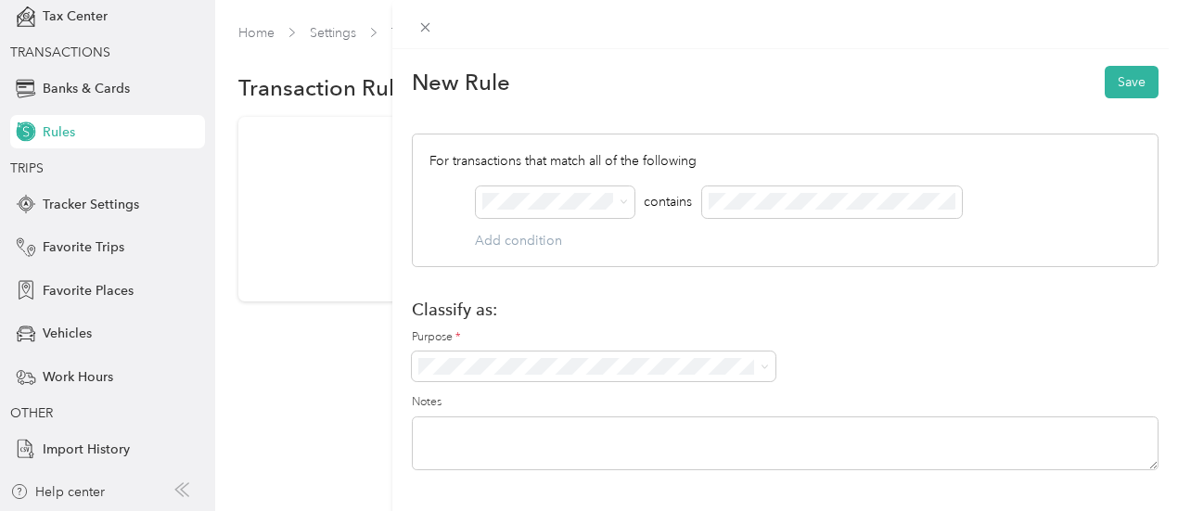
click at [95, 21] on div "New Rule Save For transactions that match all of the following AND contains Add…" at bounding box center [589, 255] width 1178 height 511
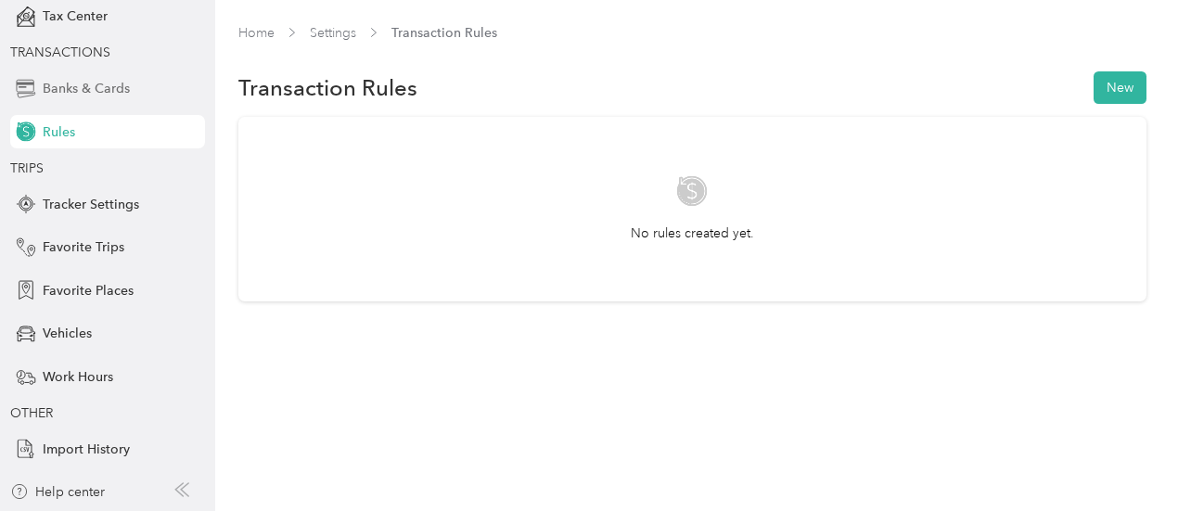
click at [106, 75] on div "Banks & Cards" at bounding box center [107, 88] width 195 height 33
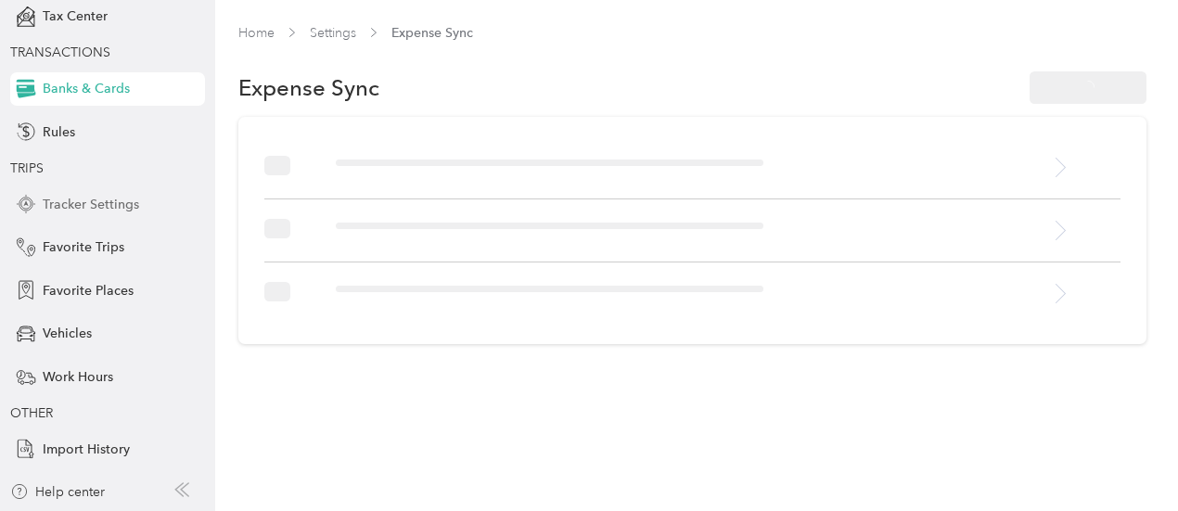
click at [118, 207] on span "Tracker Settings" at bounding box center [91, 204] width 96 height 19
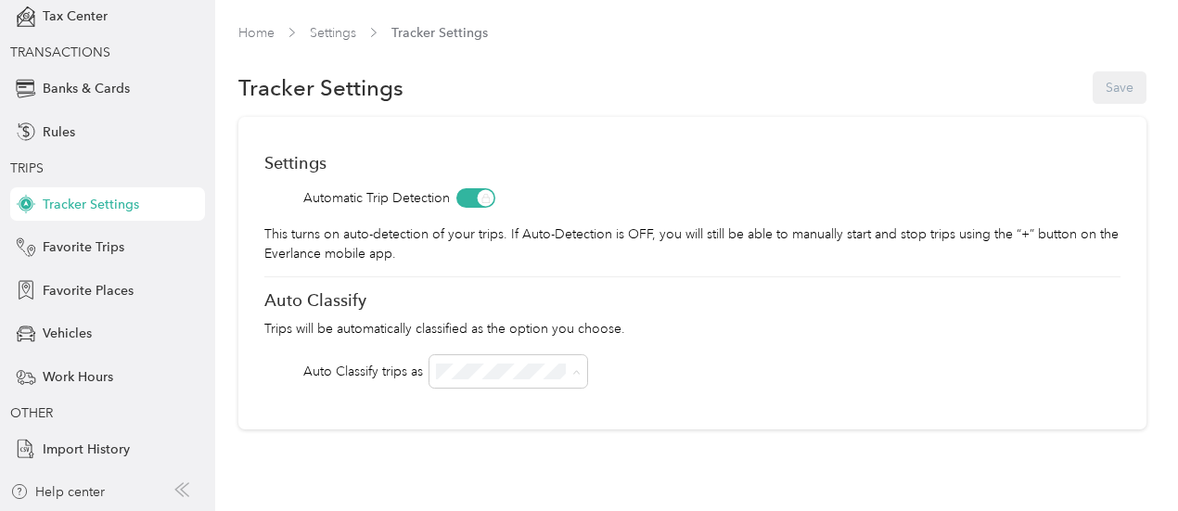
click at [525, 212] on li "Real Estate" at bounding box center [508, 206] width 159 height 32
click at [1110, 83] on button "Save" at bounding box center [1119, 87] width 54 height 32
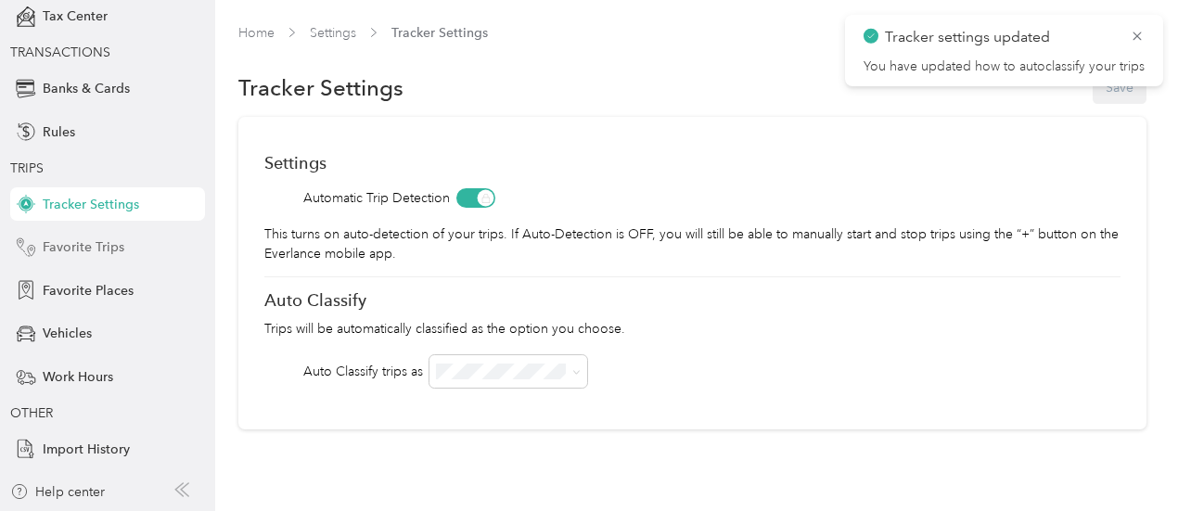
click at [100, 252] on span "Favorite Trips" at bounding box center [84, 246] width 82 height 19
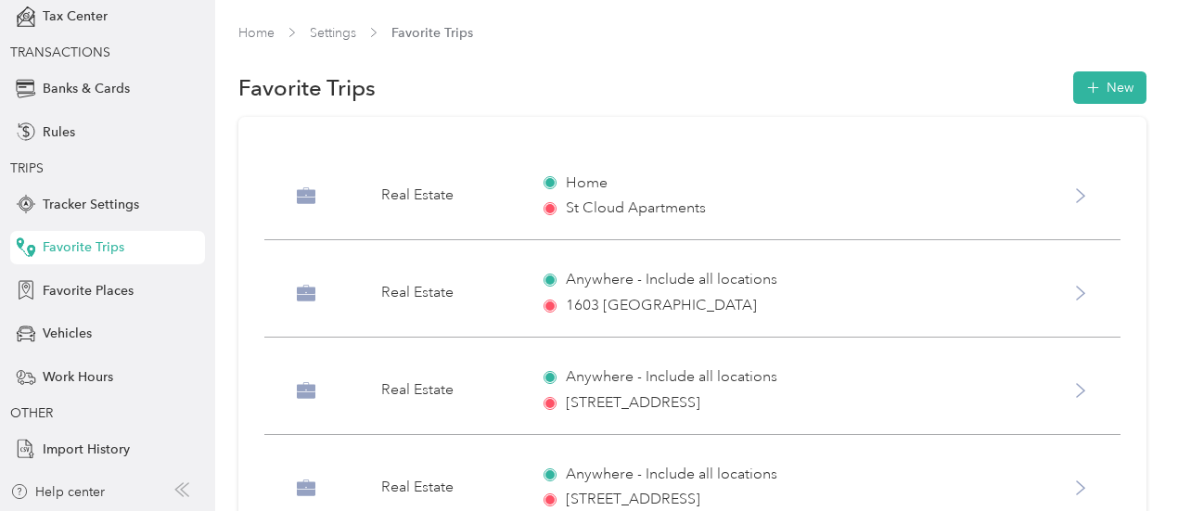
click at [72, 314] on div "Back Profile Manage subscription Purposes Tax Center TRANSACTIONS Banks & Cards…" at bounding box center [107, 152] width 195 height 627
click at [98, 287] on span "Favorite Places" at bounding box center [88, 290] width 91 height 19
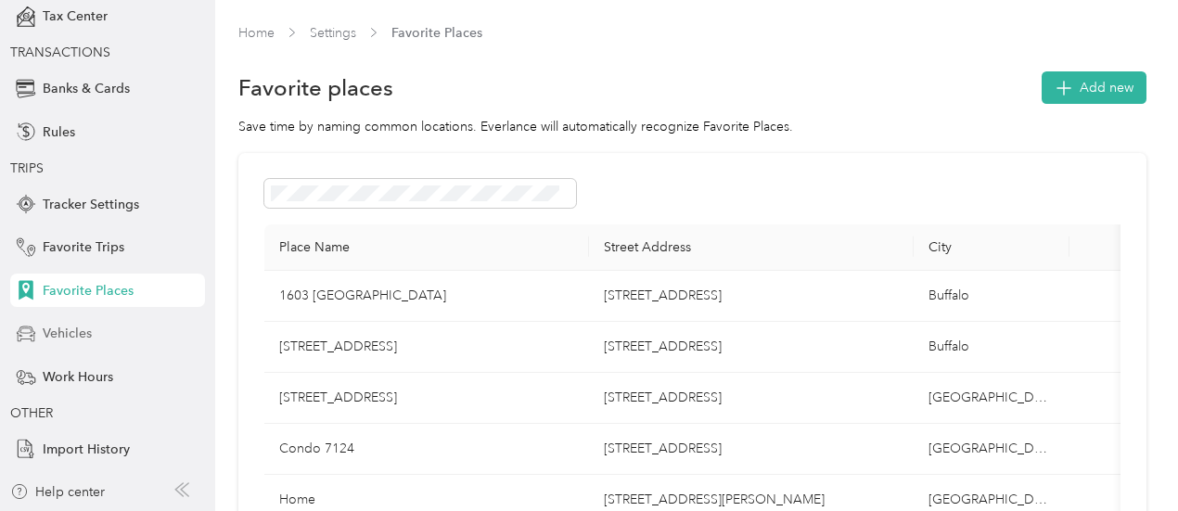
click at [69, 342] on span "Vehicles" at bounding box center [67, 333] width 49 height 19
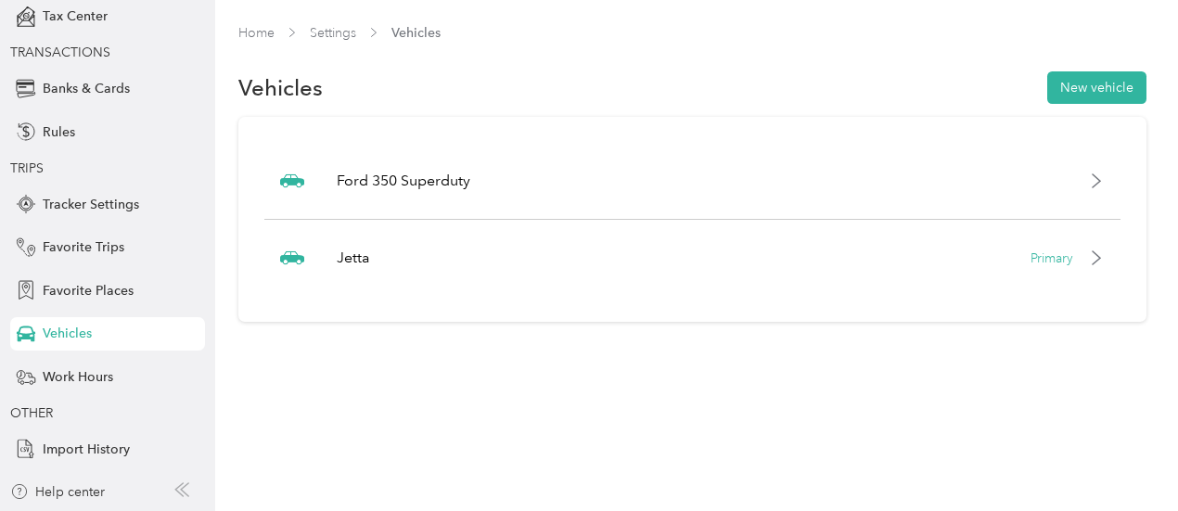
click at [595, 86] on div "Vehicles New vehicle" at bounding box center [692, 88] width 908 height 39
click at [83, 199] on span "Tracker Settings" at bounding box center [91, 204] width 96 height 19
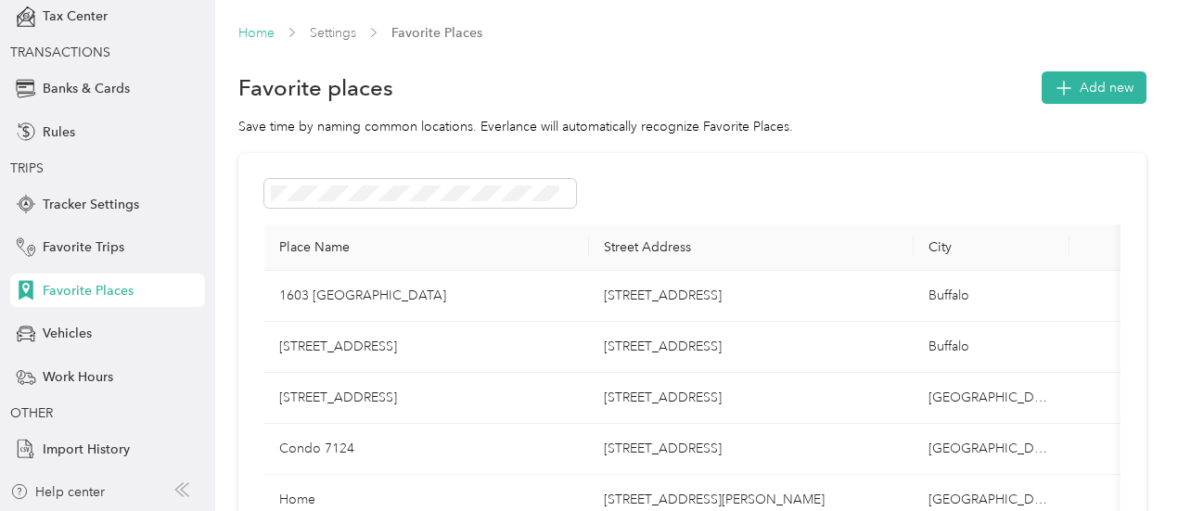
click at [256, 27] on link "Home" at bounding box center [256, 33] width 36 height 16
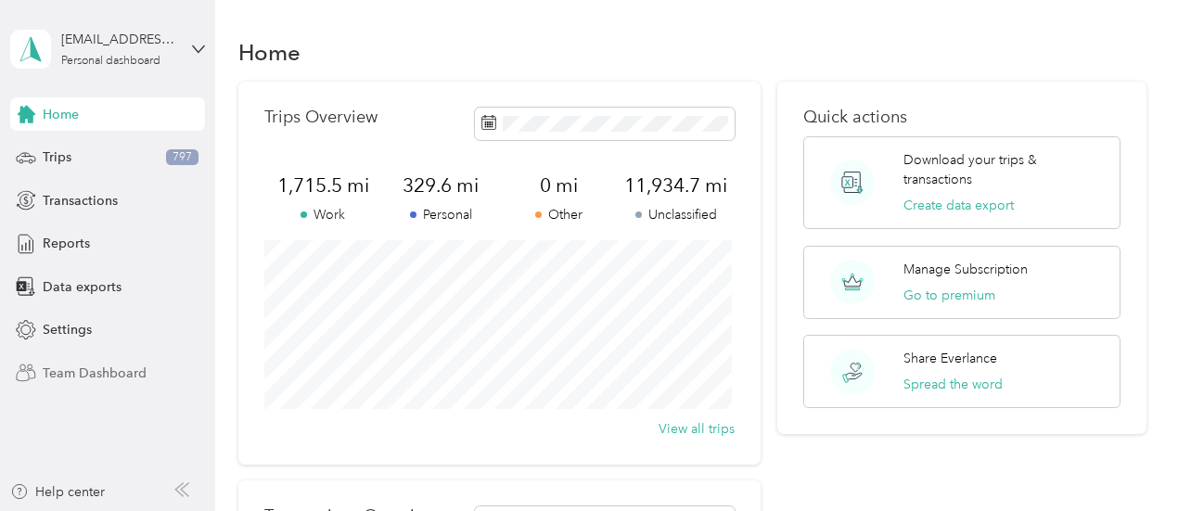
click at [70, 368] on span "Team Dashboard" at bounding box center [95, 372] width 104 height 19
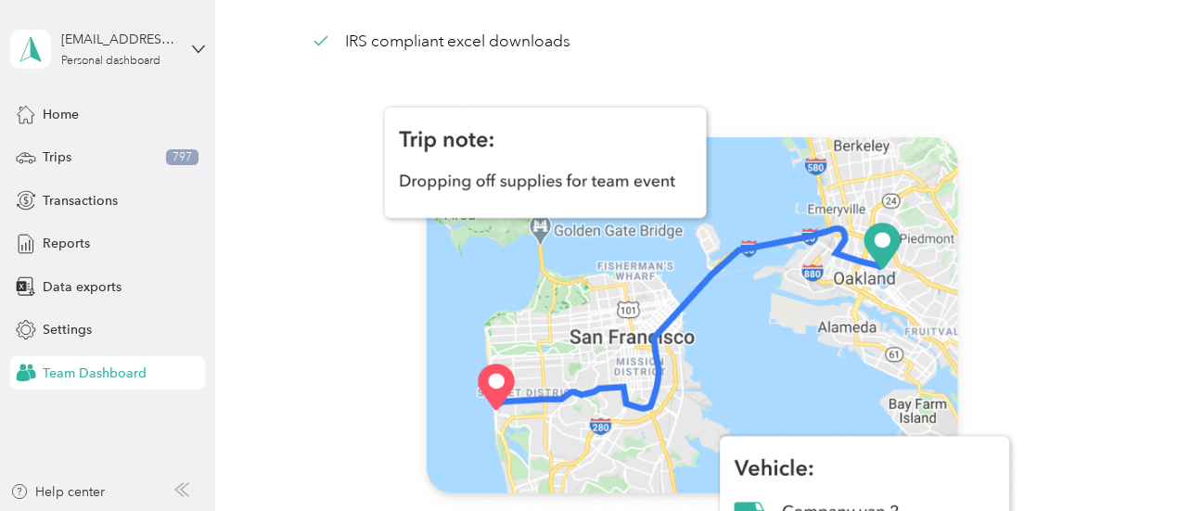
scroll to position [287, 0]
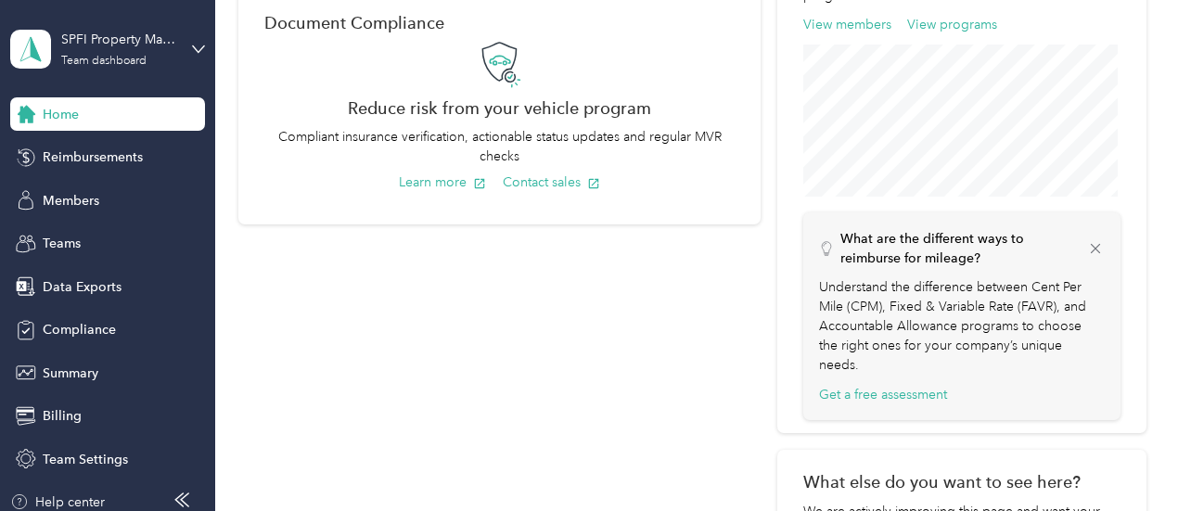
scroll to position [731, 0]
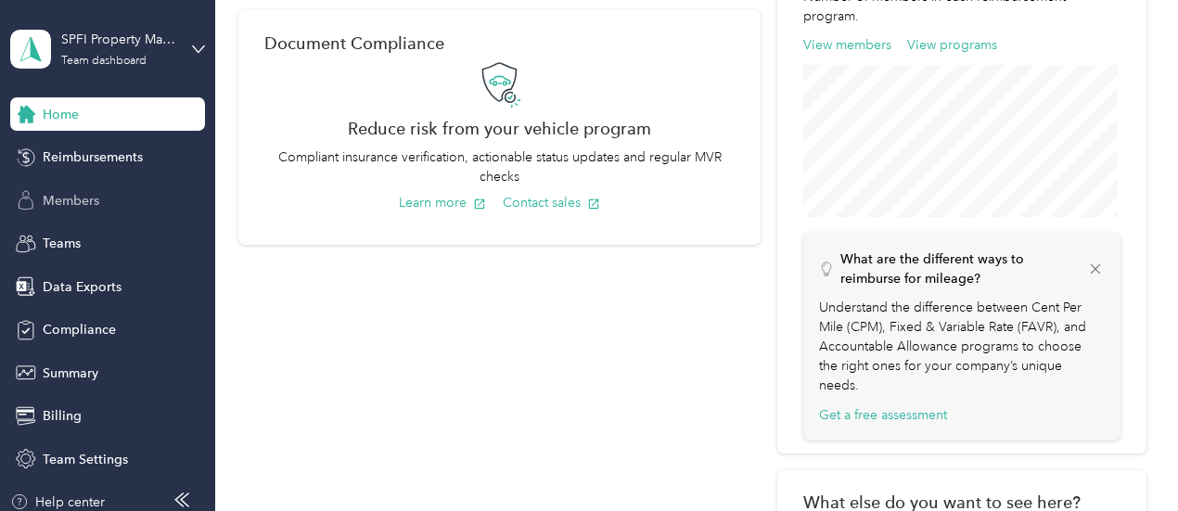
click at [43, 199] on span "Members" at bounding box center [71, 200] width 57 height 19
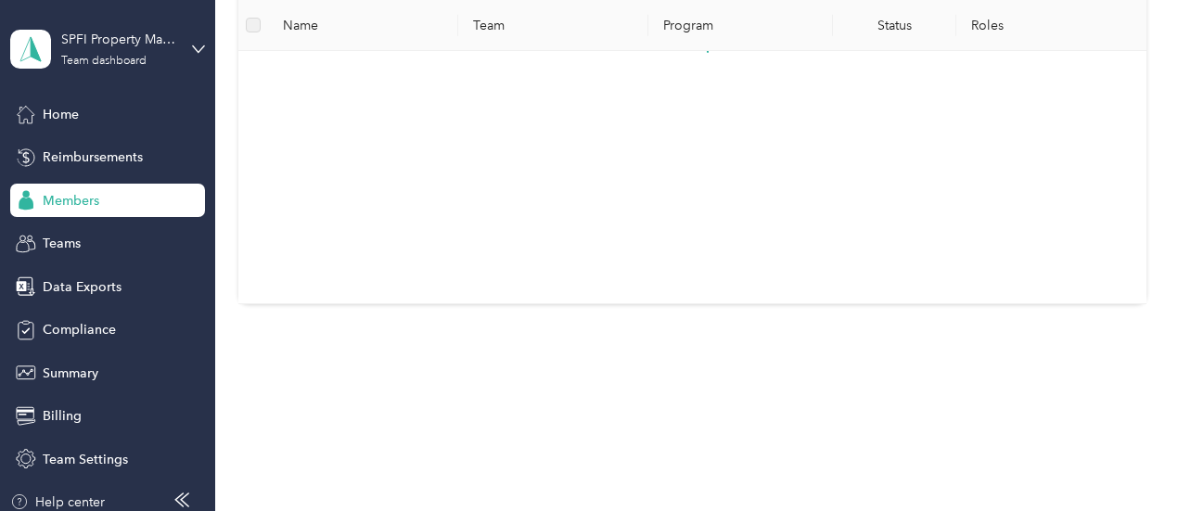
scroll to position [350, 0]
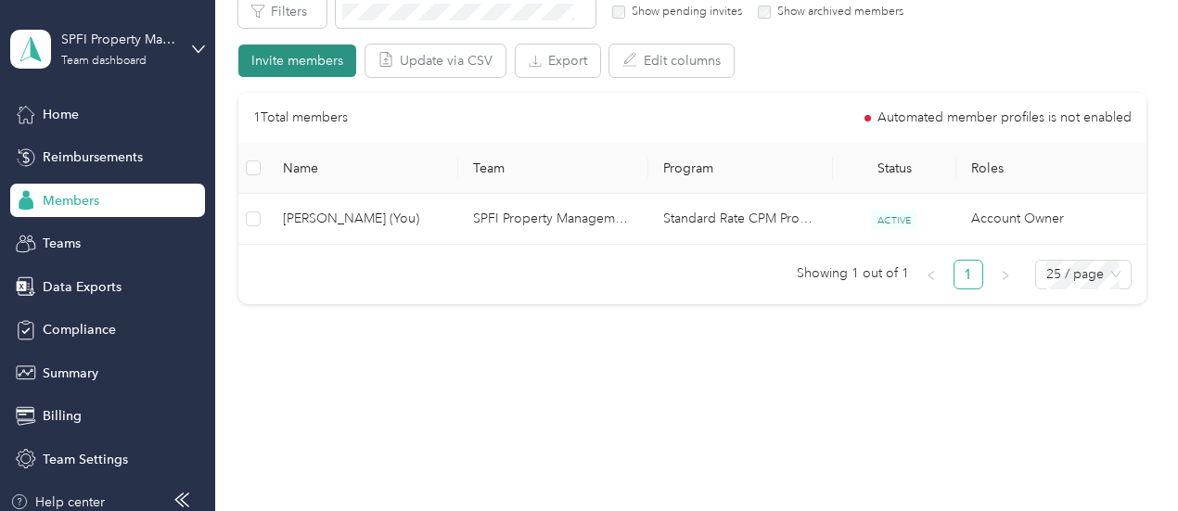
click at [293, 57] on button "Invite members" at bounding box center [297, 61] width 118 height 32
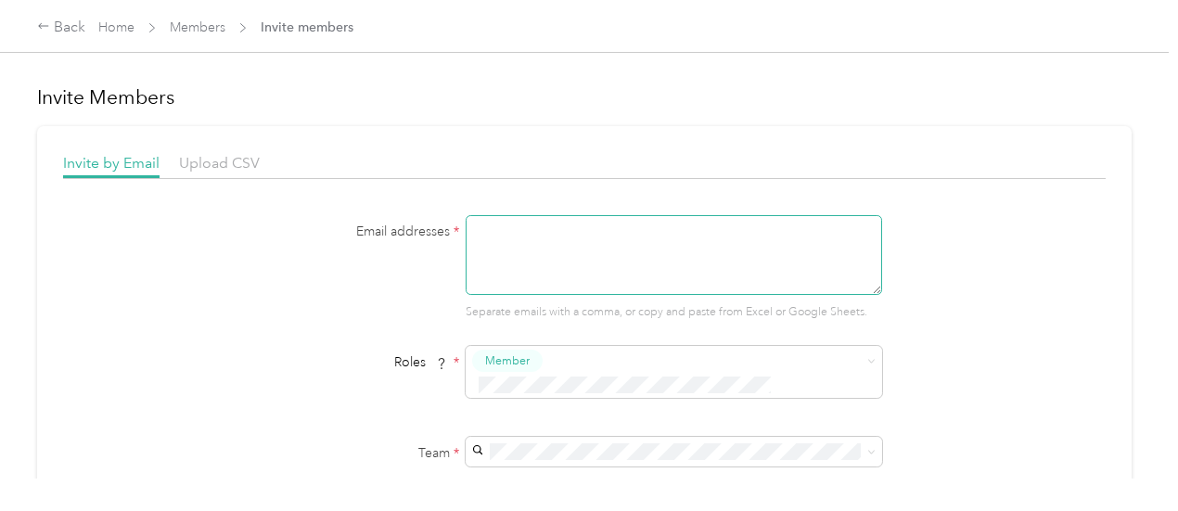
click at [534, 261] on textarea at bounding box center [673, 255] width 416 height 80
click at [563, 278] on textarea at bounding box center [673, 255] width 416 height 80
paste textarea "[EMAIL_ADDRESS][DOMAIN_NAME]"
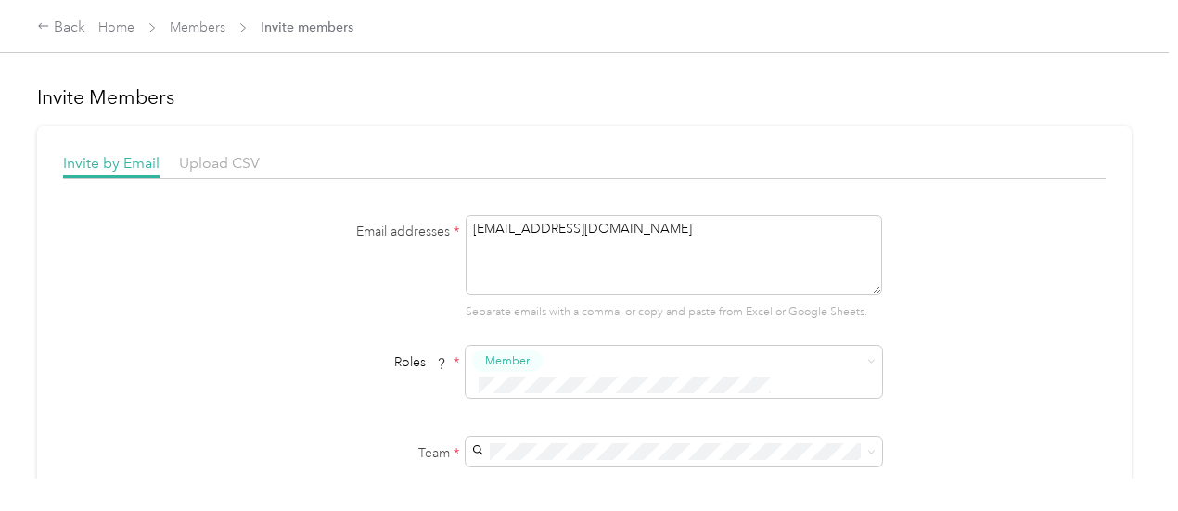
type textarea "[EMAIL_ADDRESS][DOMAIN_NAME]"
click at [1035, 301] on div "Email addresses * [EMAIL_ADDRESS][DOMAIN_NAME] Separate emails with a comma, or…" at bounding box center [584, 438] width 1042 height 446
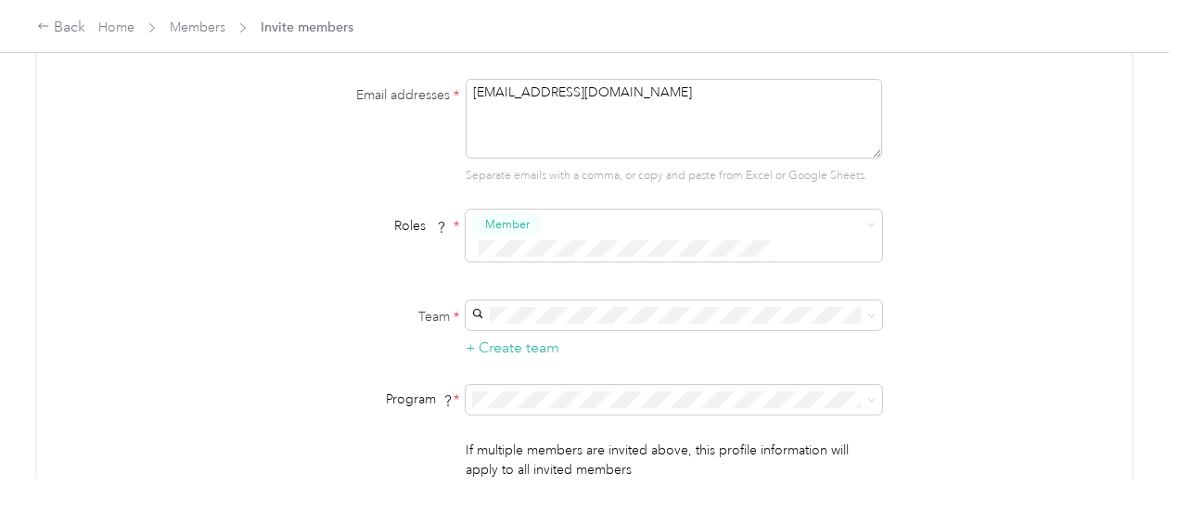
scroll to position [146, 0]
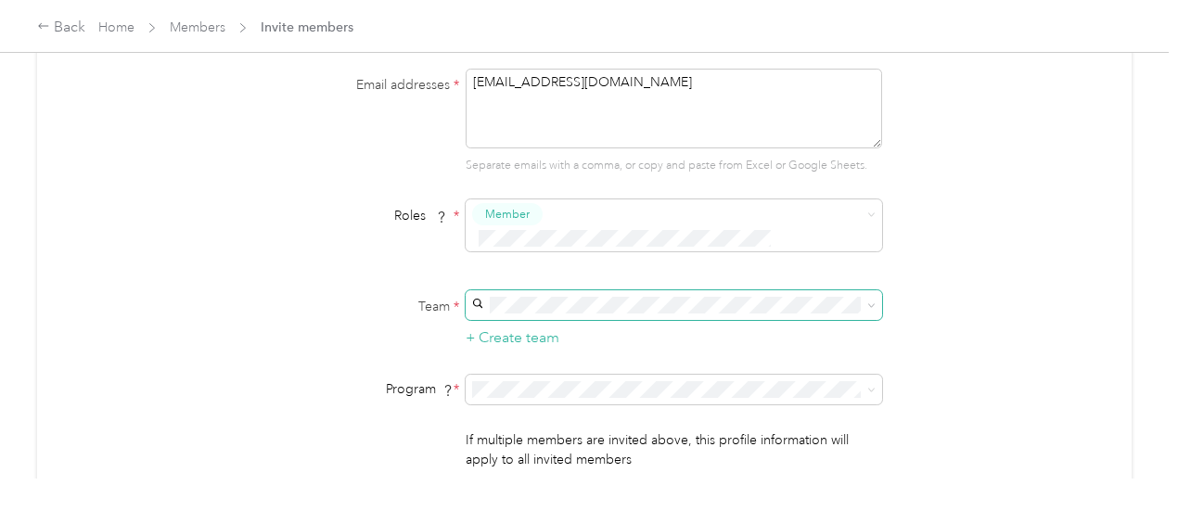
click at [867, 301] on icon at bounding box center [871, 305] width 8 height 8
click at [961, 287] on div "Email addresses * [EMAIL_ADDRESS][DOMAIN_NAME] Separate emails with a comma, or…" at bounding box center [584, 292] width 1042 height 446
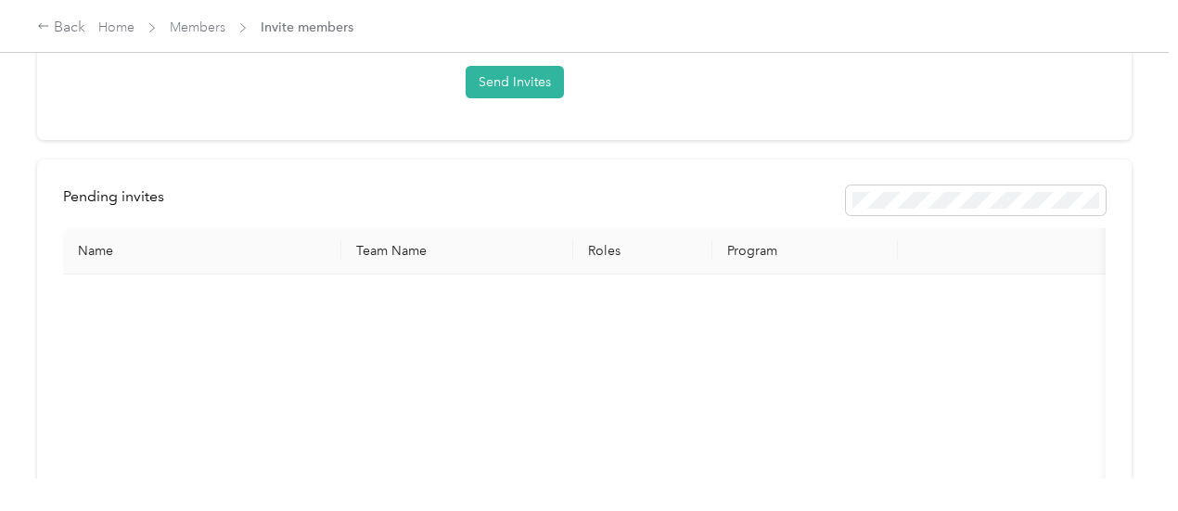
scroll to position [579, 0]
